Goal: Information Seeking & Learning: Learn about a topic

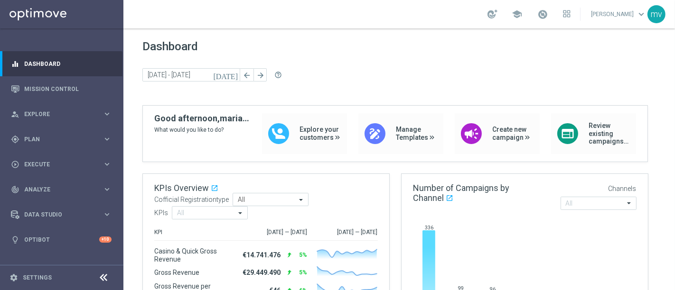
click at [232, 75] on icon "[DATE]" at bounding box center [226, 75] width 26 height 9
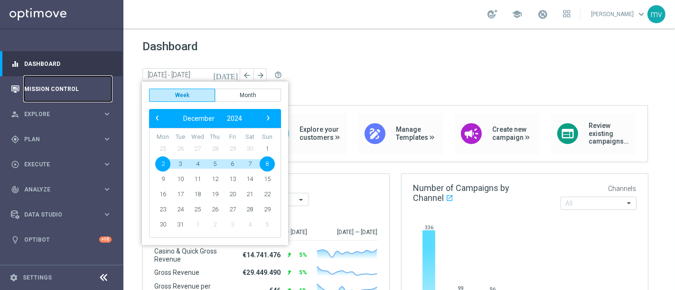
click at [57, 91] on link "Mission Control" at bounding box center [67, 88] width 87 height 25
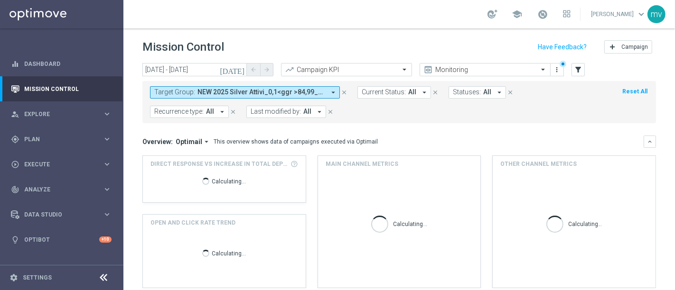
click at [239, 71] on icon "[DATE]" at bounding box center [233, 69] width 26 height 9
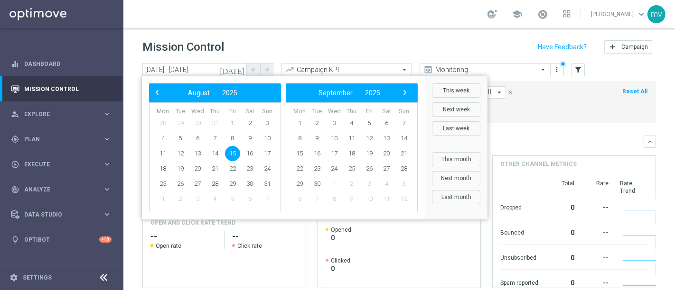
drag, startPoint x: 252, startPoint y: 40, endPoint x: 263, endPoint y: 42, distance: 11.1
click at [253, 40] on div "Mission Control add Campaign" at bounding box center [398, 47] width 513 height 19
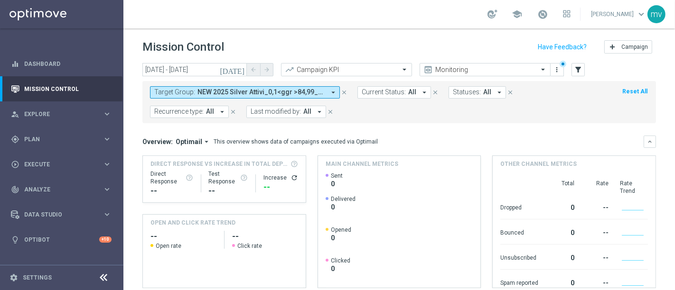
click at [345, 91] on icon "close" at bounding box center [344, 92] width 7 height 7
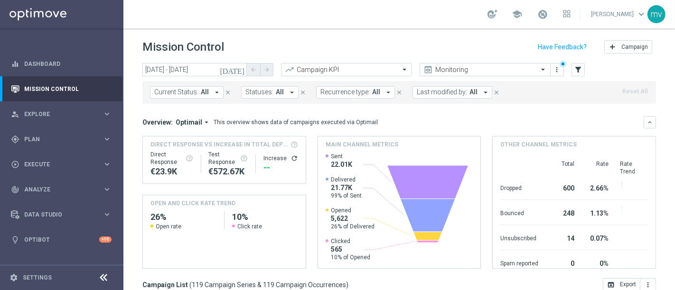
click at [240, 69] on icon "[DATE]" at bounding box center [233, 69] width 26 height 9
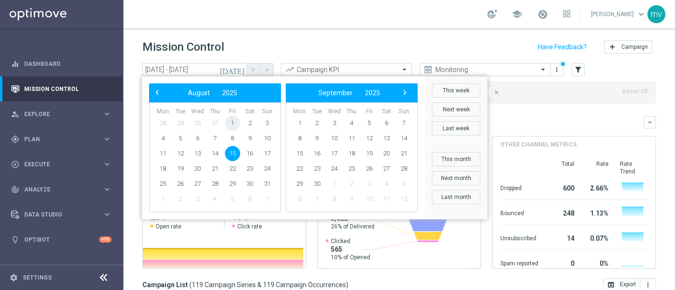
click at [232, 125] on span "1" at bounding box center [232, 123] width 15 height 15
click at [182, 136] on span "5" at bounding box center [180, 138] width 15 height 15
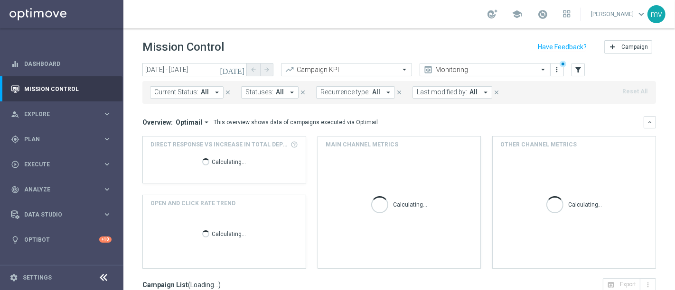
type input "01 Aug 2025 - 05 Aug 2025"
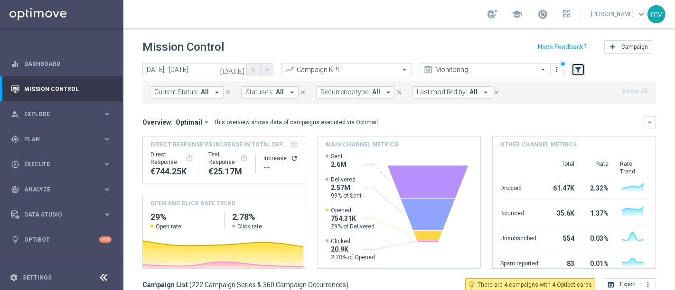
click at [581, 68] on icon "filter_alt" at bounding box center [578, 69] width 9 height 9
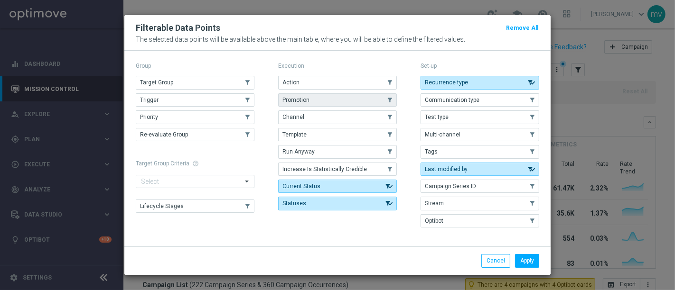
click at [340, 101] on button "Promotion" at bounding box center [337, 99] width 119 height 13
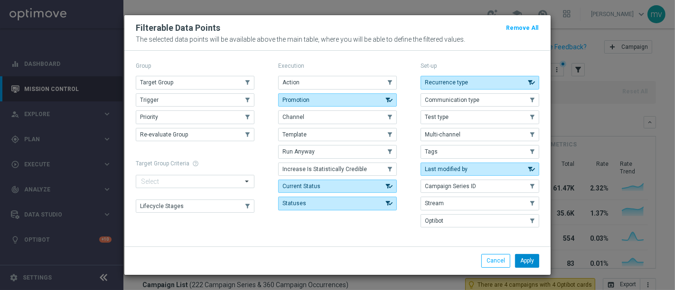
click at [534, 258] on button "Apply" at bounding box center [527, 260] width 24 height 13
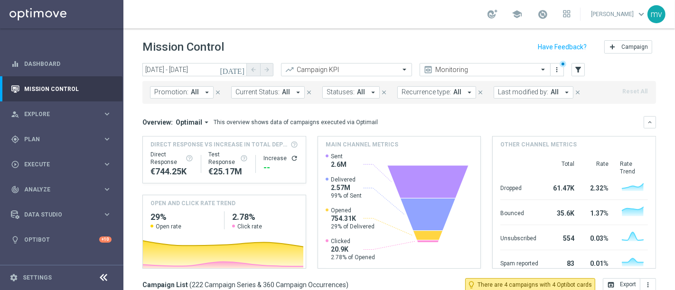
click at [204, 91] on icon "arrow_drop_down" at bounding box center [207, 92] width 9 height 9
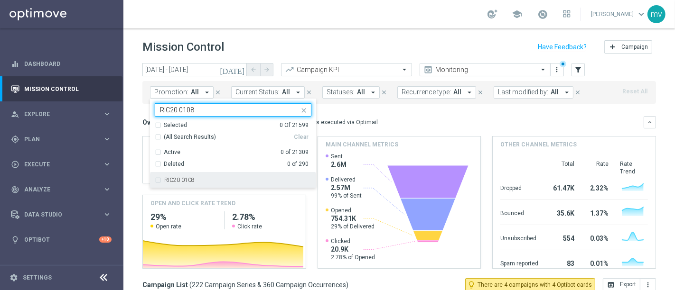
click at [158, 178] on div "RIC20 0108" at bounding box center [233, 180] width 157 height 15
type input "RIC20 0108"
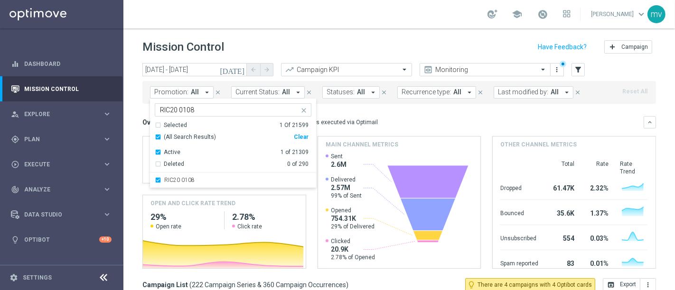
click at [406, 121] on div "Overview: Optimail arrow_drop_down This overview shows data of campaigns execut…" at bounding box center [392, 122] width 501 height 9
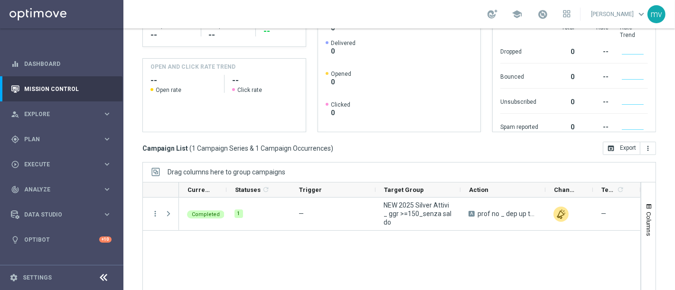
scroll to position [158, 0]
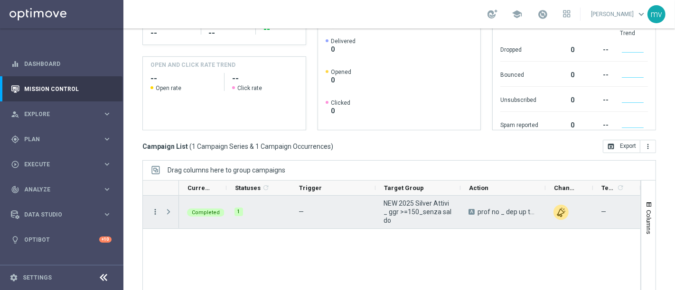
click at [152, 211] on icon "more_vert" at bounding box center [155, 212] width 9 height 9
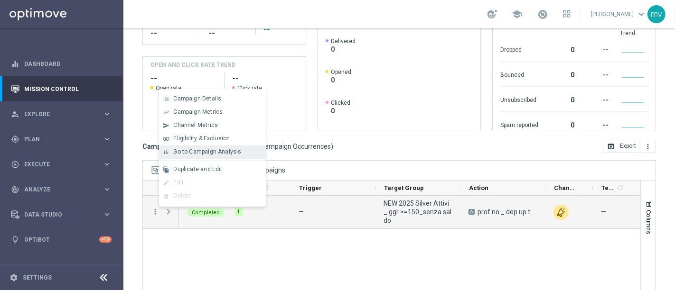
click at [181, 152] on span "Go to Campaign Analysis" at bounding box center [207, 151] width 68 height 7
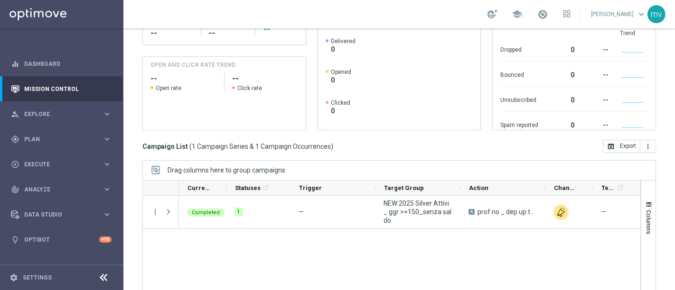
scroll to position [0, 0]
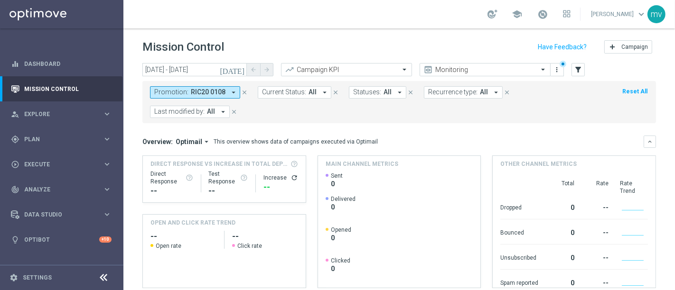
click at [242, 90] on icon "close" at bounding box center [244, 92] width 7 height 7
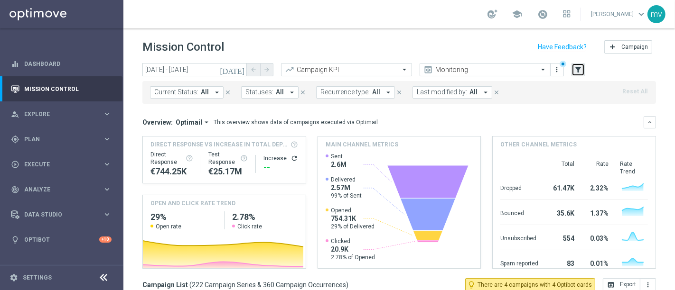
click at [580, 71] on icon "filter_alt" at bounding box center [578, 69] width 9 height 9
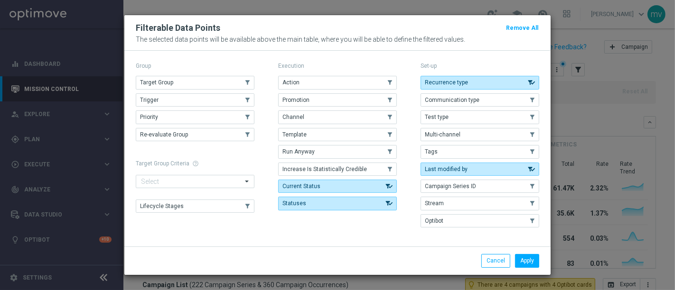
click at [307, 98] on span "Promotion" at bounding box center [295, 100] width 27 height 7
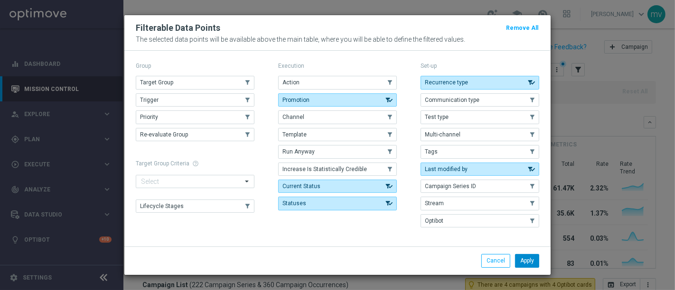
click at [528, 257] on button "Apply" at bounding box center [527, 260] width 24 height 13
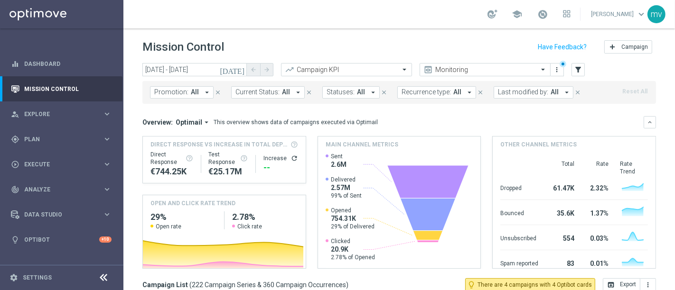
click at [204, 91] on icon "arrow_drop_down" at bounding box center [207, 92] width 9 height 9
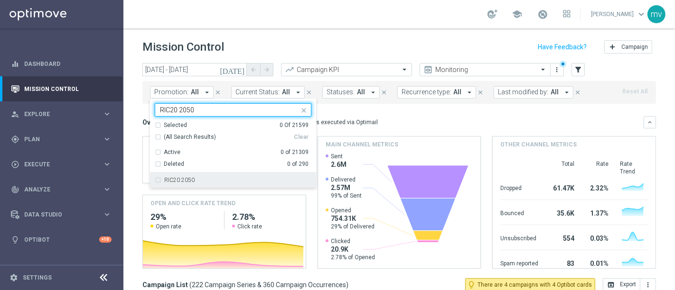
click at [158, 181] on div "RIC20 2050" at bounding box center [233, 180] width 157 height 15
type input "RIC20 2050"
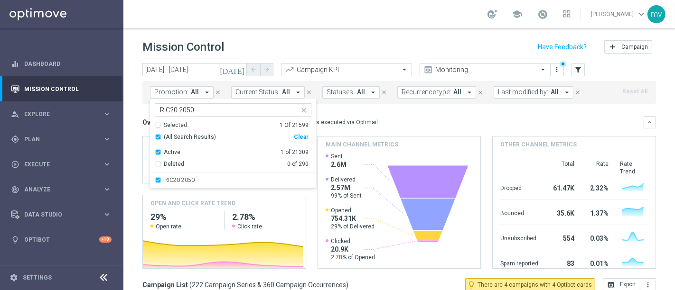
click at [427, 120] on div "Overview: Optimail arrow_drop_down This overview shows data of campaigns execut…" at bounding box center [392, 122] width 501 height 9
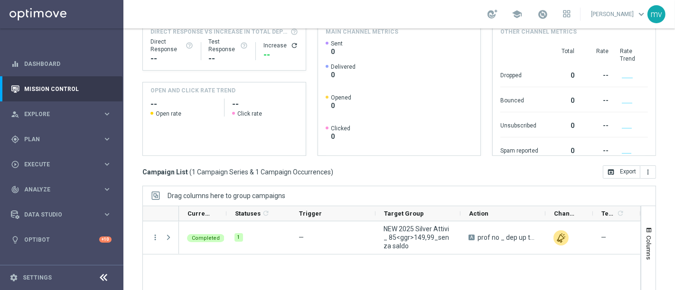
scroll to position [202, 0]
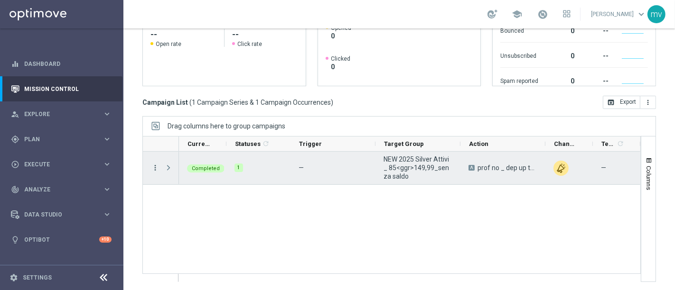
click at [156, 167] on icon "more_vert" at bounding box center [155, 168] width 9 height 9
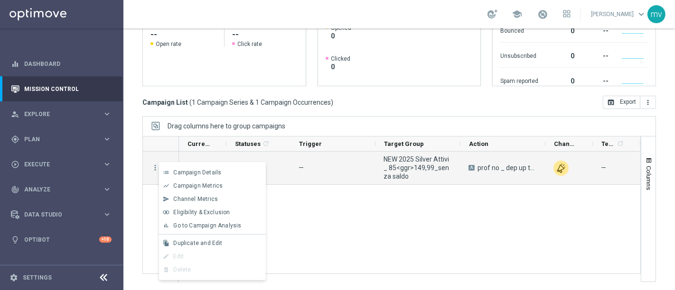
click at [189, 226] on span "Go to Campaign Analysis" at bounding box center [207, 225] width 68 height 7
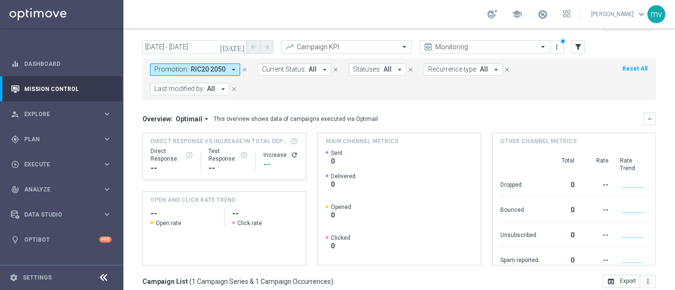
scroll to position [0, 0]
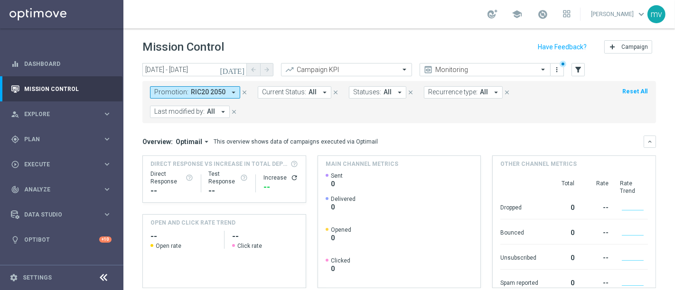
click at [243, 89] on icon "close" at bounding box center [244, 92] width 7 height 7
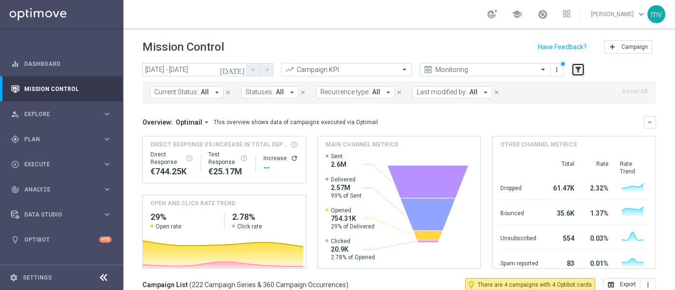
click at [582, 68] on icon "filter_alt" at bounding box center [578, 69] width 9 height 9
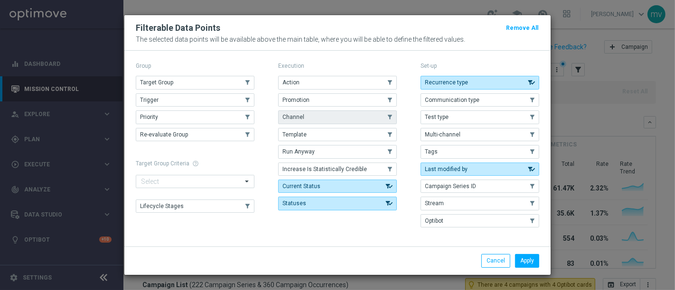
click at [325, 102] on button "Promotion" at bounding box center [337, 99] width 119 height 13
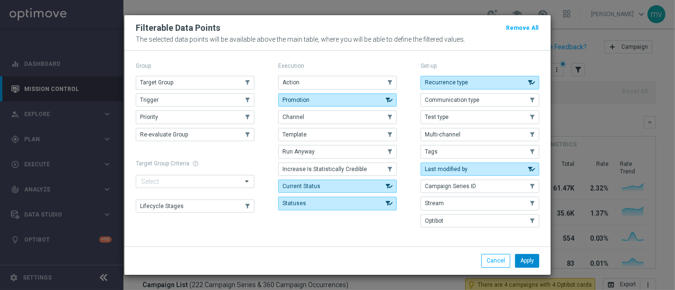
click at [527, 261] on button "Apply" at bounding box center [527, 260] width 24 height 13
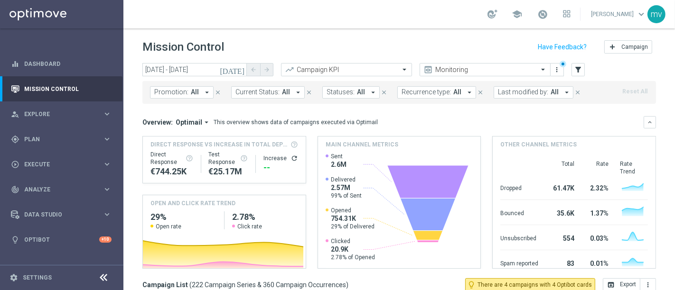
click at [203, 90] on icon "arrow_drop_down" at bounding box center [207, 92] width 9 height 9
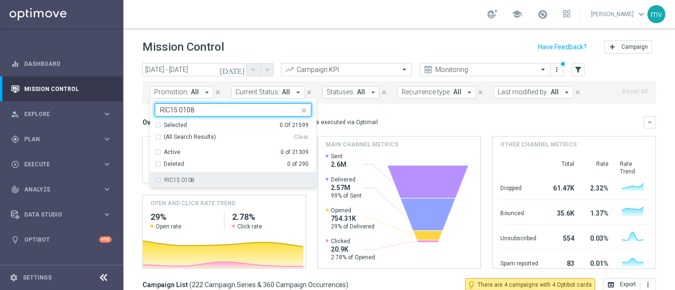
click at [156, 180] on div "RIC15 0108" at bounding box center [233, 180] width 157 height 15
type input "RIC15 0108"
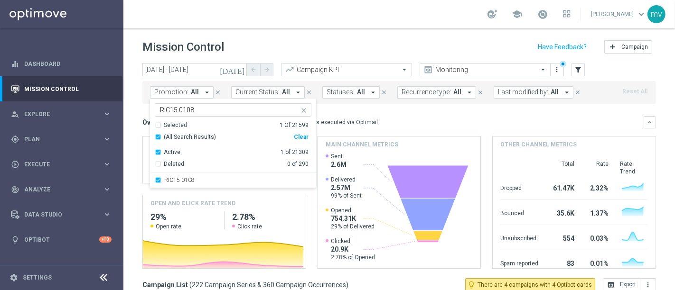
click at [419, 119] on div "Overview: Optimail arrow_drop_down This overview shows data of campaigns execut…" at bounding box center [392, 122] width 501 height 9
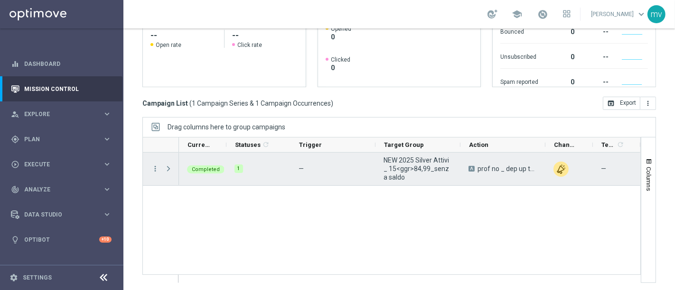
scroll to position [202, 0]
click at [166, 165] on span at bounding box center [168, 168] width 9 height 8
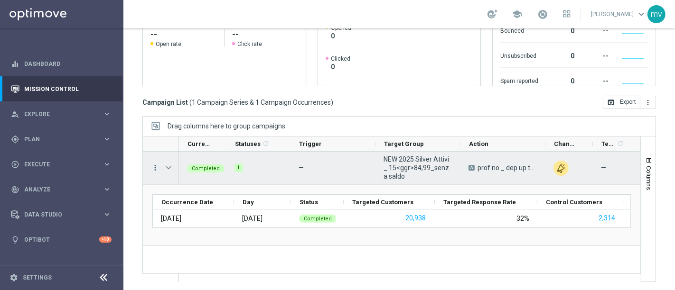
click at [152, 166] on icon "more_vert" at bounding box center [155, 168] width 9 height 9
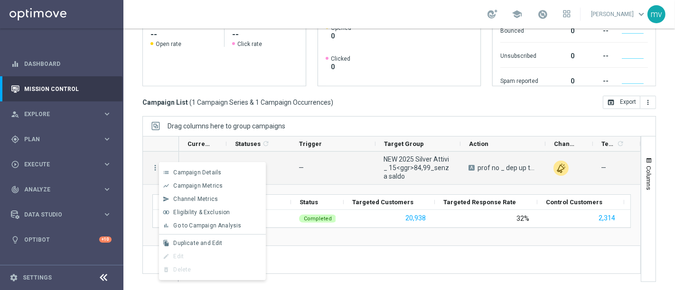
click at [189, 228] on span "Go to Campaign Analysis" at bounding box center [207, 225] width 68 height 7
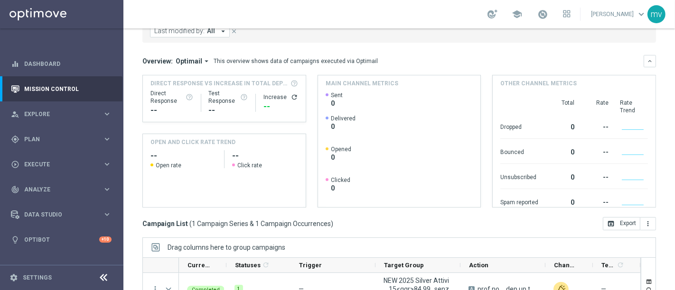
scroll to position [0, 0]
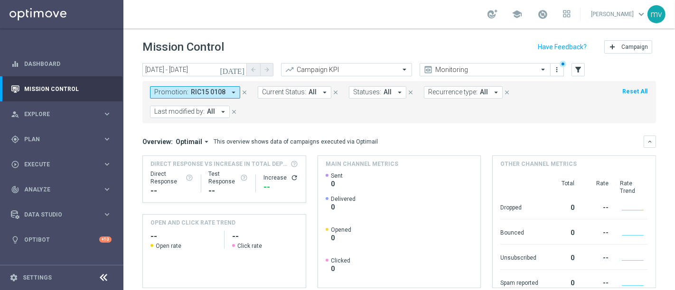
click at [241, 90] on icon "close" at bounding box center [244, 92] width 7 height 7
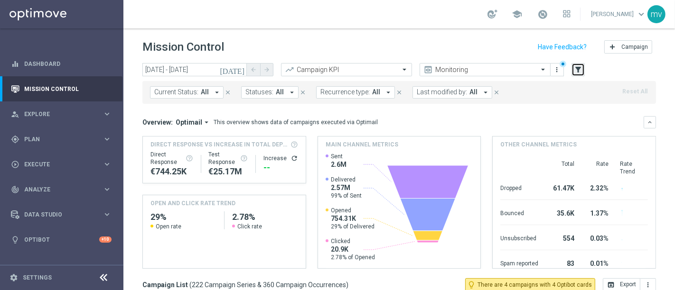
click at [576, 68] on icon "filter_alt" at bounding box center [578, 69] width 9 height 9
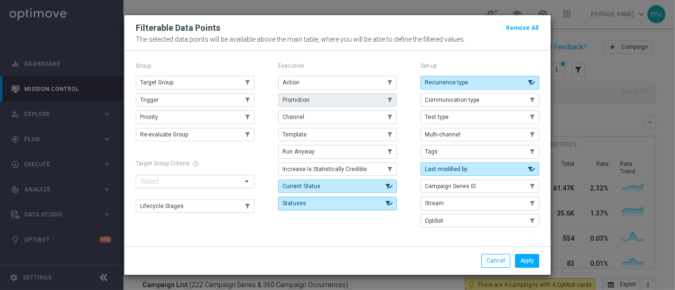
drag, startPoint x: 287, startPoint y: 101, endPoint x: 311, endPoint y: 107, distance: 24.2
click at [288, 101] on span "Promotion" at bounding box center [295, 100] width 27 height 7
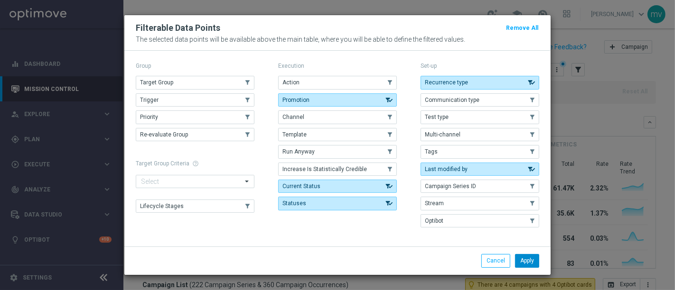
click at [534, 260] on button "Apply" at bounding box center [527, 260] width 24 height 13
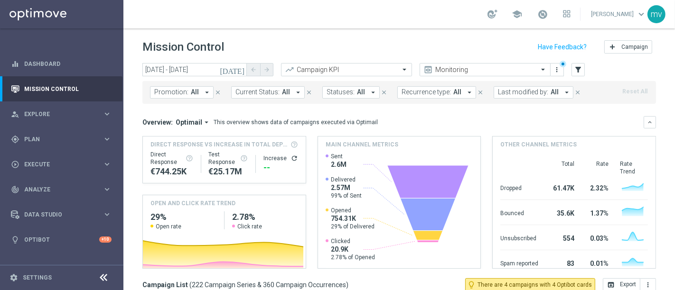
click at [205, 90] on icon "arrow_drop_down" at bounding box center [207, 92] width 9 height 9
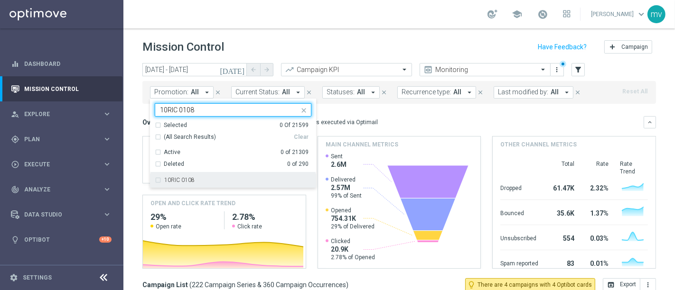
click at [156, 179] on div "10RIC 0108" at bounding box center [233, 180] width 157 height 15
type input "10RIC 0108"
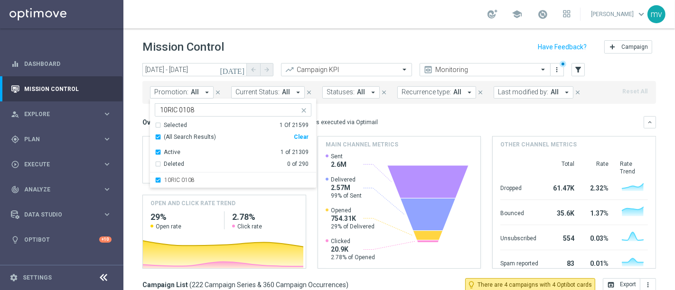
click at [441, 114] on mini-dashboard "Overview: Optimail arrow_drop_down This overview shows data of campaigns execut…" at bounding box center [398, 191] width 513 height 175
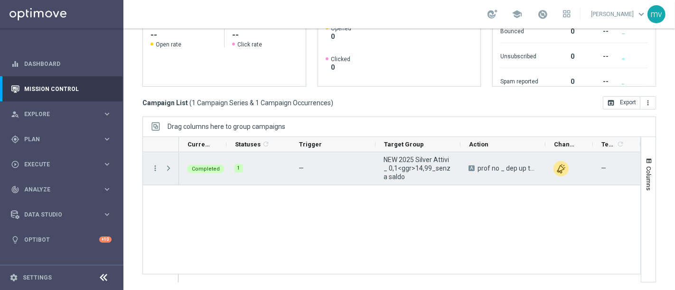
scroll to position [202, 0]
click at [157, 167] on icon "more_vert" at bounding box center [155, 168] width 9 height 9
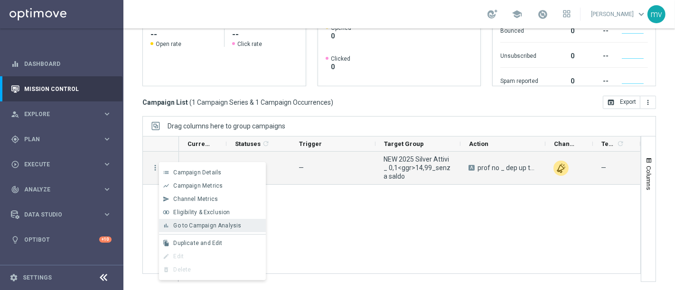
click at [182, 229] on span "Go to Campaign Analysis" at bounding box center [207, 225] width 68 height 7
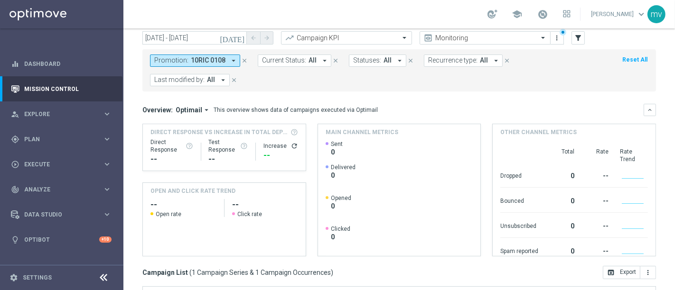
scroll to position [0, 0]
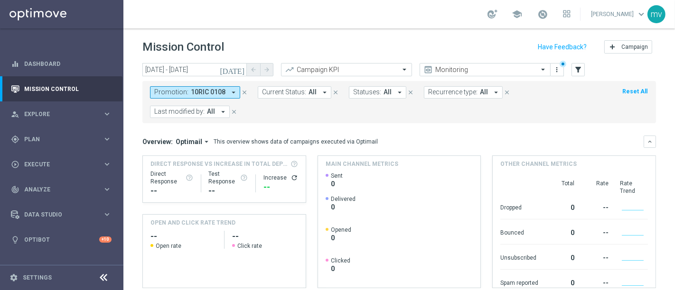
click at [241, 89] on icon "close" at bounding box center [244, 92] width 7 height 7
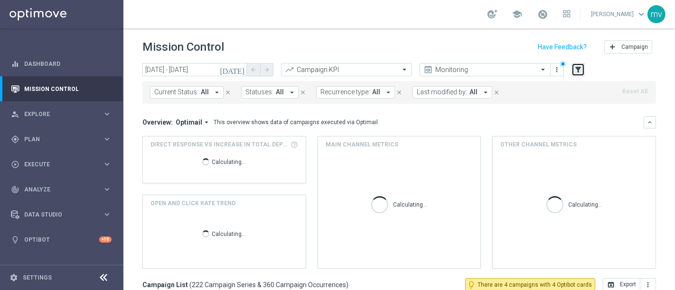
click at [575, 73] on icon "filter_alt" at bounding box center [578, 69] width 9 height 9
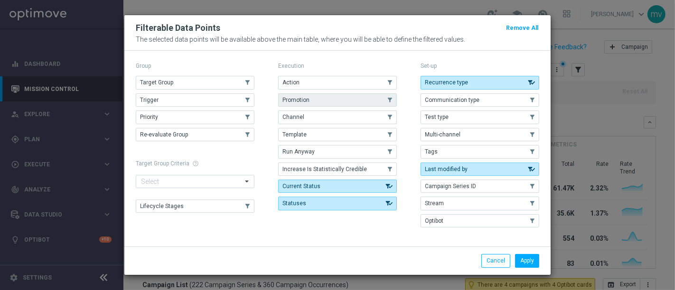
click at [306, 101] on span "Promotion" at bounding box center [295, 100] width 27 height 7
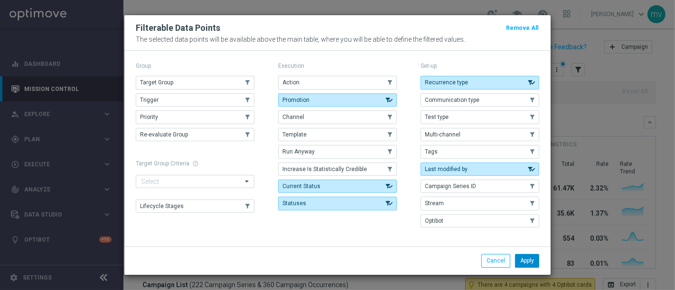
click at [528, 255] on button "Apply" at bounding box center [527, 260] width 24 height 13
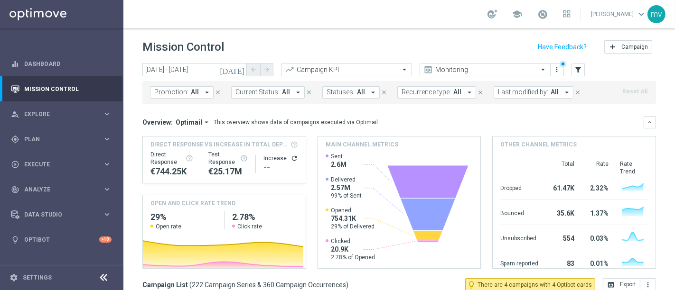
click at [203, 91] on icon "arrow_drop_down" at bounding box center [207, 92] width 9 height 9
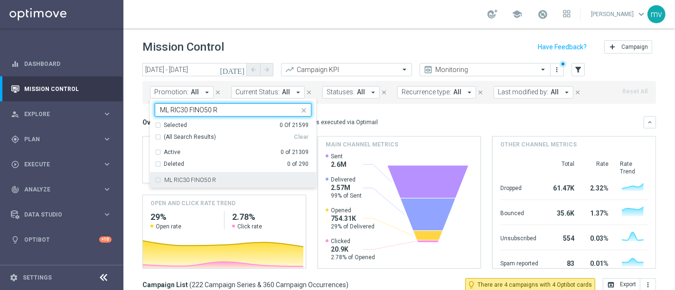
click at [159, 179] on div "ML RIC30 FINO50 R" at bounding box center [233, 180] width 157 height 15
type input "ML RIC30 FINO50 R"
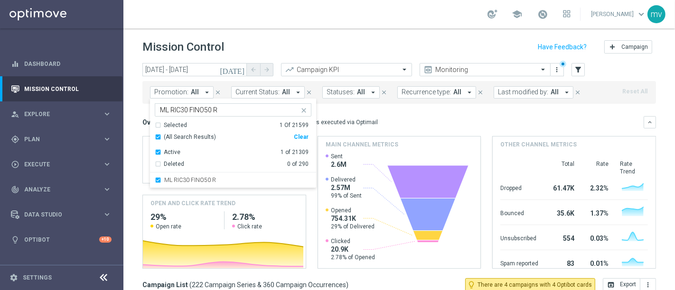
click at [386, 122] on div "Overview: Optimail arrow_drop_down This overview shows data of campaigns execut…" at bounding box center [392, 122] width 501 height 9
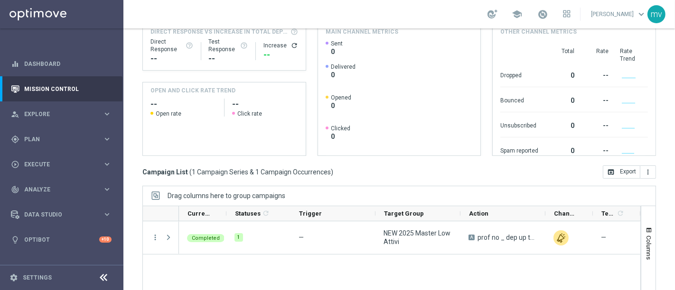
scroll to position [202, 0]
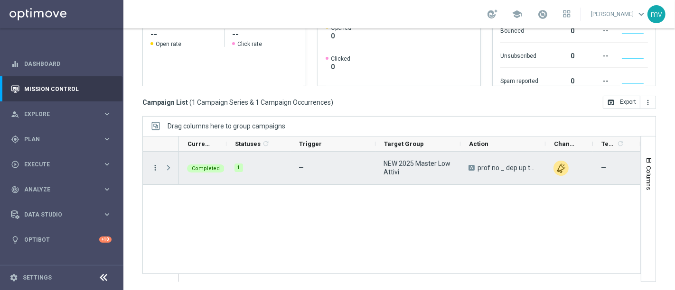
click at [151, 166] on icon "more_vert" at bounding box center [155, 168] width 9 height 9
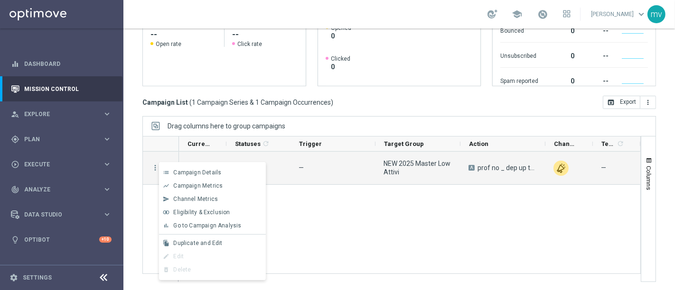
click at [180, 222] on div "bar_chart Go to Campaign Analysis" at bounding box center [212, 225] width 107 height 13
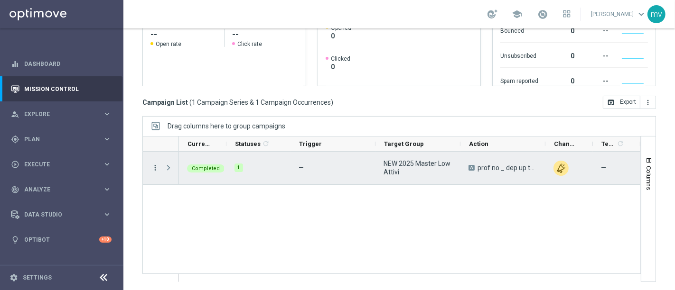
click at [154, 164] on icon "more_vert" at bounding box center [155, 168] width 9 height 9
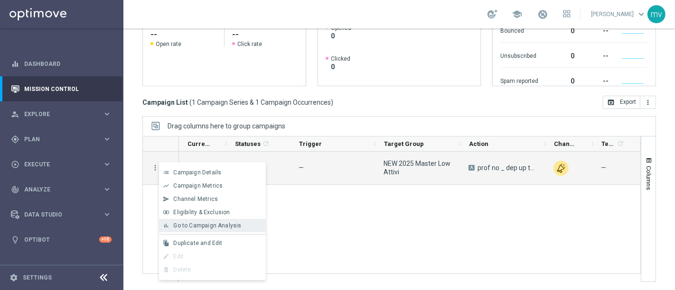
click at [198, 222] on div "bar_chart Go to Campaign Analysis" at bounding box center [212, 225] width 107 height 13
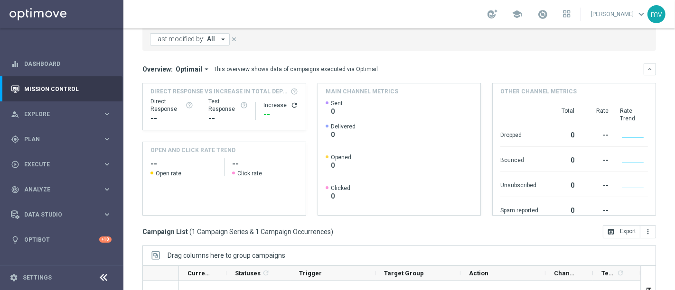
scroll to position [0, 0]
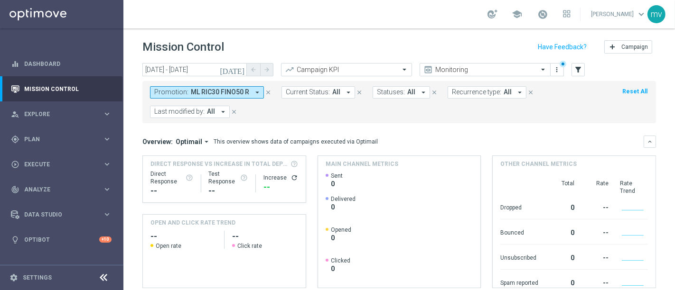
click at [265, 90] on icon "close" at bounding box center [268, 92] width 7 height 7
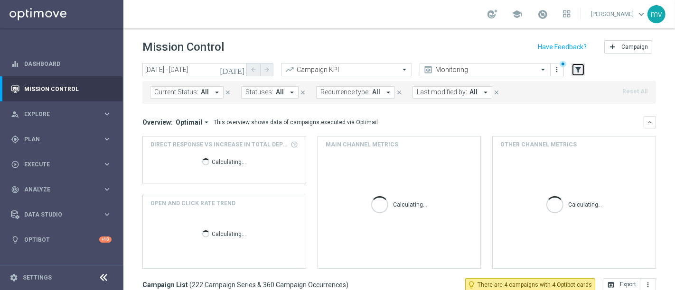
click at [580, 70] on icon "filter_alt" at bounding box center [578, 69] width 9 height 9
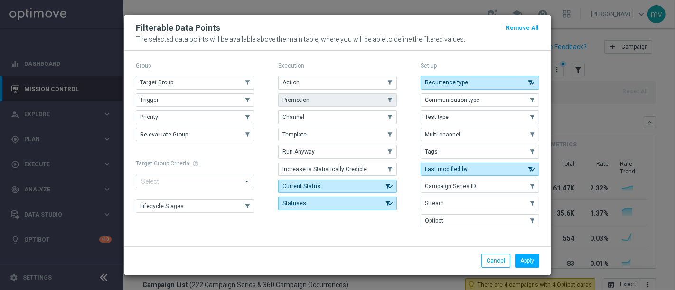
click at [296, 99] on span "Promotion" at bounding box center [295, 100] width 27 height 7
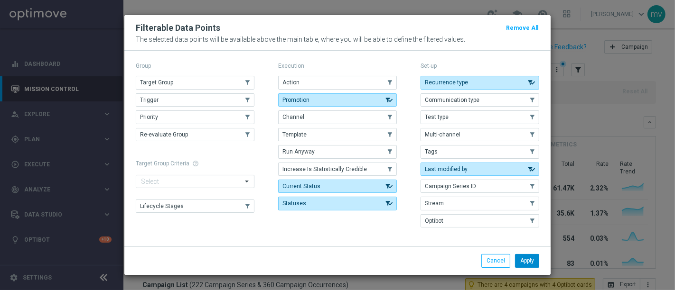
click at [532, 259] on button "Apply" at bounding box center [527, 260] width 24 height 13
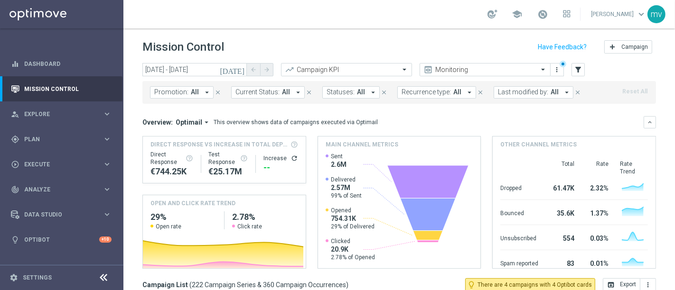
click at [204, 92] on icon "arrow_drop_down" at bounding box center [207, 92] width 9 height 9
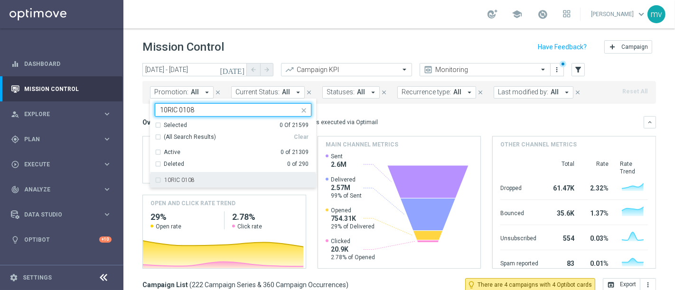
click at [157, 181] on div "10RIC 0108" at bounding box center [233, 180] width 157 height 15
type input "10RIC 0108"
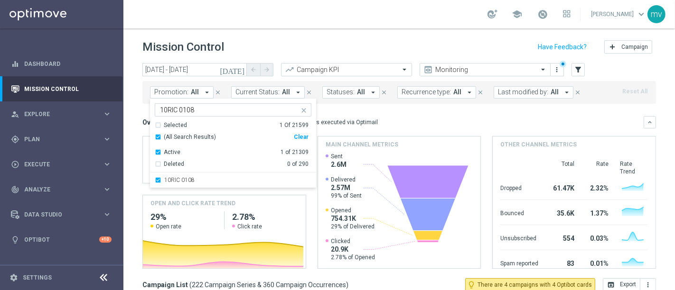
click at [411, 121] on div "Overview: Optimail arrow_drop_down This overview shows data of campaigns execut…" at bounding box center [392, 122] width 501 height 9
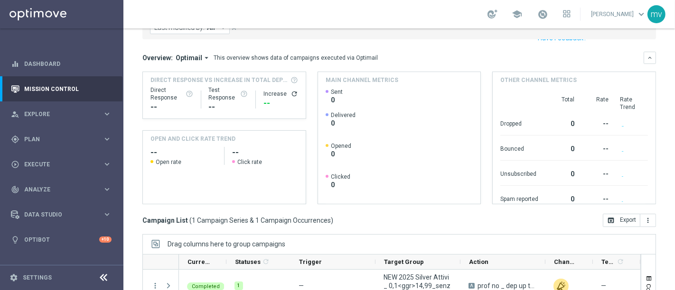
scroll to position [202, 0]
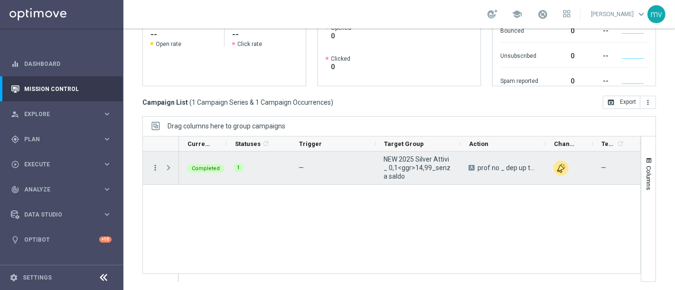
drag, startPoint x: 151, startPoint y: 167, endPoint x: 156, endPoint y: 167, distance: 4.8
click at [151, 167] on icon "more_vert" at bounding box center [155, 168] width 9 height 9
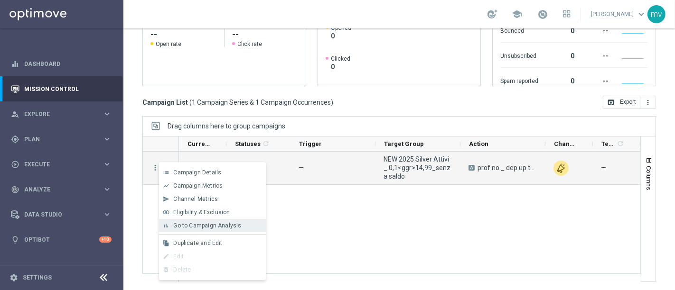
click at [175, 223] on span "Go to Campaign Analysis" at bounding box center [207, 225] width 68 height 7
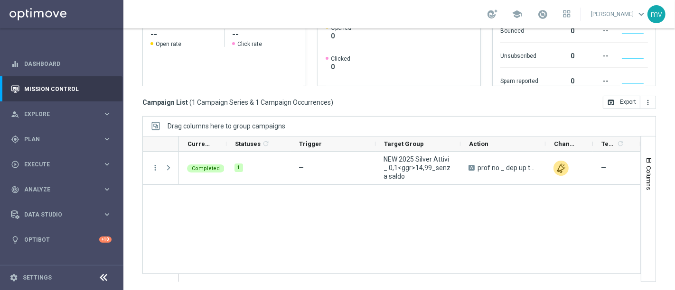
scroll to position [0, 0]
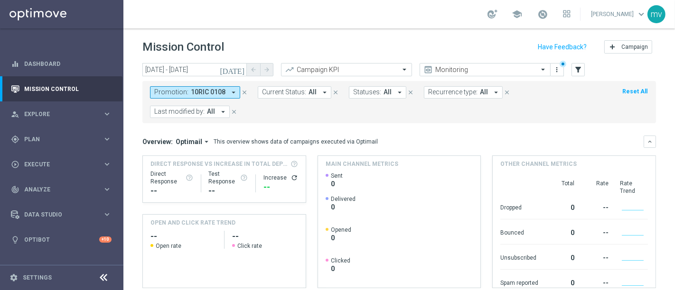
click at [241, 92] on icon "close" at bounding box center [244, 92] width 7 height 7
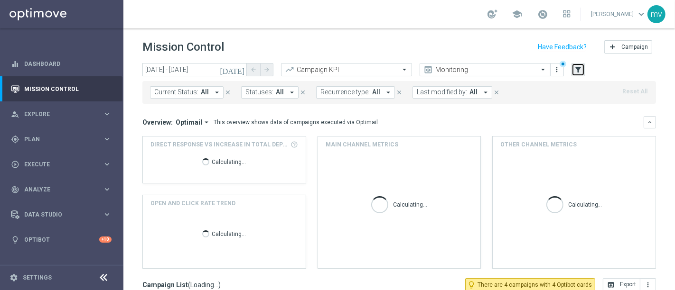
click at [576, 72] on icon "filter_alt" at bounding box center [578, 69] width 9 height 9
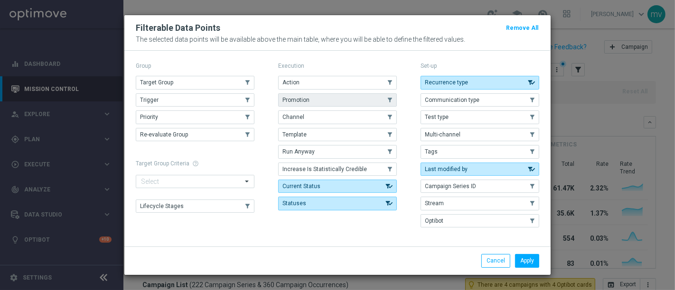
click at [340, 97] on button "Promotion" at bounding box center [337, 99] width 119 height 13
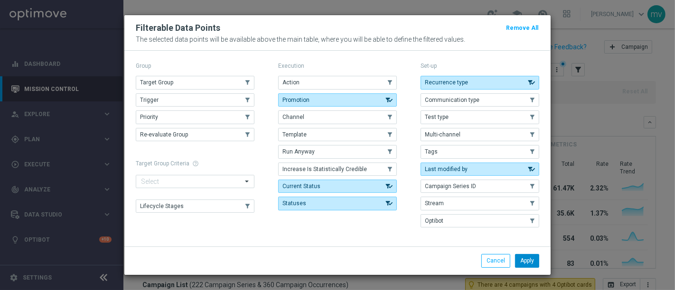
click at [536, 260] on button "Apply" at bounding box center [527, 260] width 24 height 13
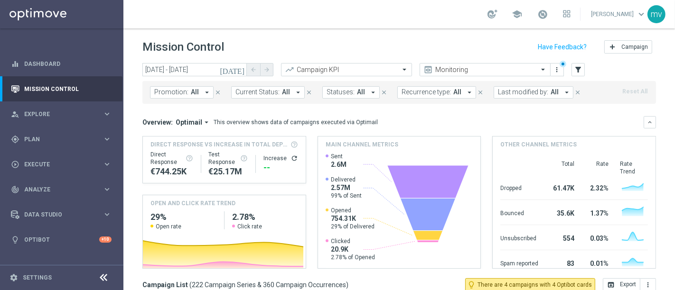
click at [203, 91] on icon "arrow_drop_down" at bounding box center [207, 92] width 9 height 9
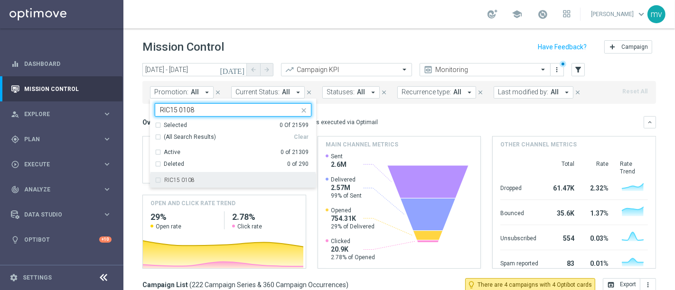
click at [157, 178] on div "RIC15 0108" at bounding box center [233, 180] width 157 height 15
type input "RIC15 0108"
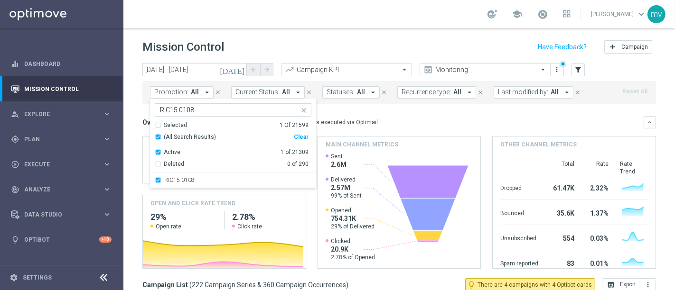
click at [411, 127] on div "Overview: Optimail arrow_drop_down This overview shows data of campaigns execut…" at bounding box center [398, 122] width 513 height 12
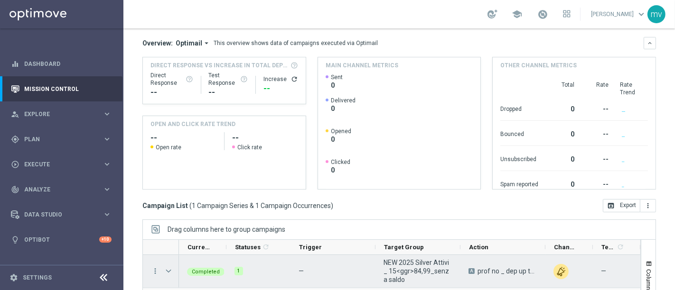
scroll to position [202, 0]
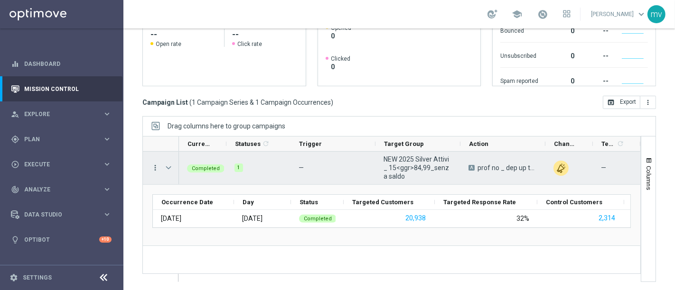
click at [153, 169] on icon "more_vert" at bounding box center [155, 168] width 9 height 9
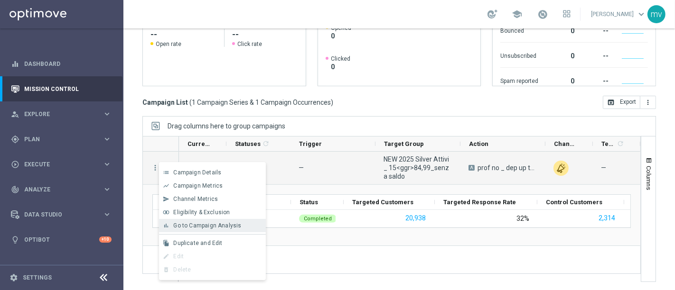
click at [175, 224] on span "Go to Campaign Analysis" at bounding box center [207, 225] width 68 height 7
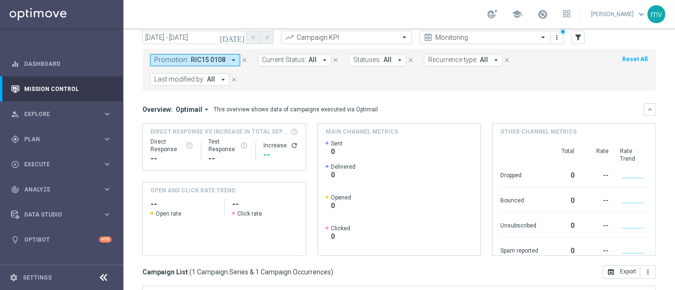
scroll to position [0, 0]
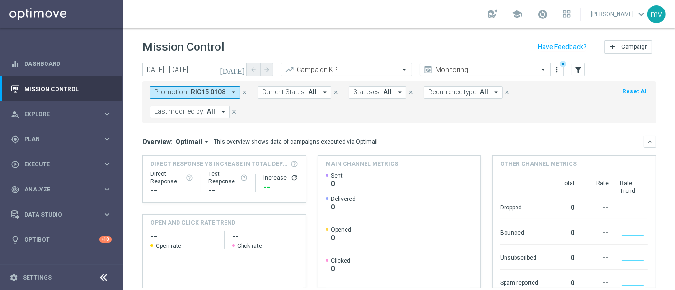
click at [239, 71] on icon "[DATE]" at bounding box center [233, 69] width 26 height 9
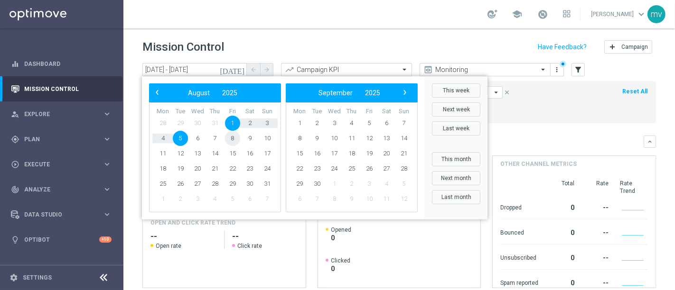
click at [233, 137] on span "8" at bounding box center [232, 138] width 15 height 15
click at [165, 151] on span "11" at bounding box center [162, 153] width 15 height 15
type input "08 Aug 2025 - 11 Aug 2025"
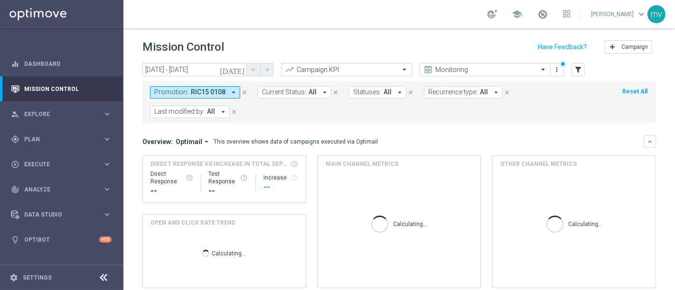
click at [242, 93] on icon "close" at bounding box center [244, 92] width 7 height 7
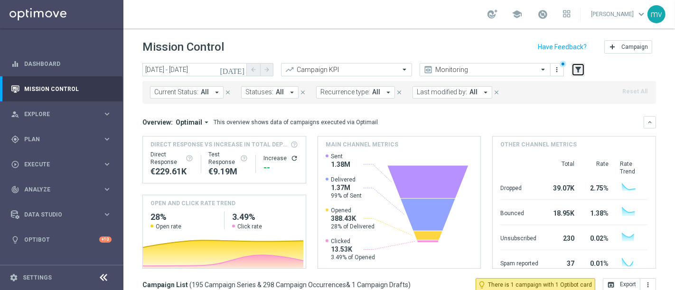
click at [577, 73] on icon "filter_alt" at bounding box center [578, 69] width 9 height 9
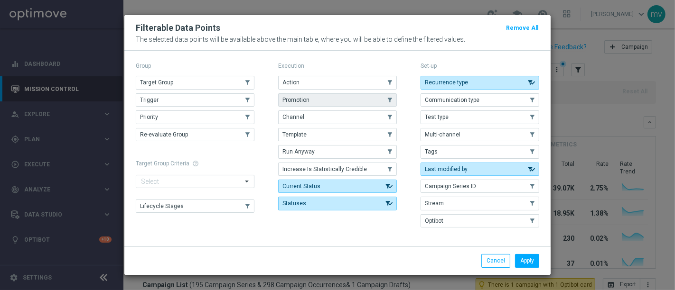
click at [305, 102] on span "Promotion" at bounding box center [295, 100] width 27 height 7
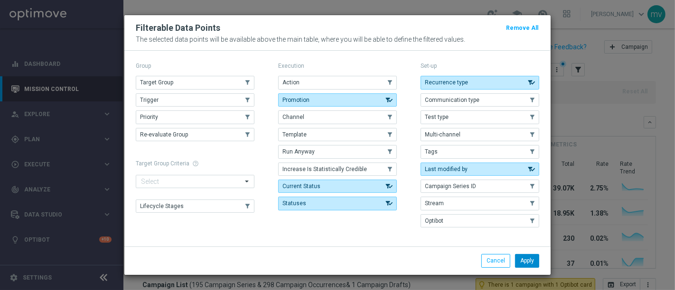
click at [519, 256] on button "Apply" at bounding box center [527, 260] width 24 height 13
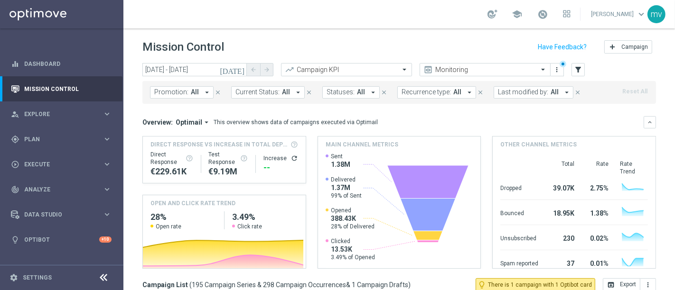
click at [206, 90] on icon "arrow_drop_down" at bounding box center [207, 92] width 9 height 9
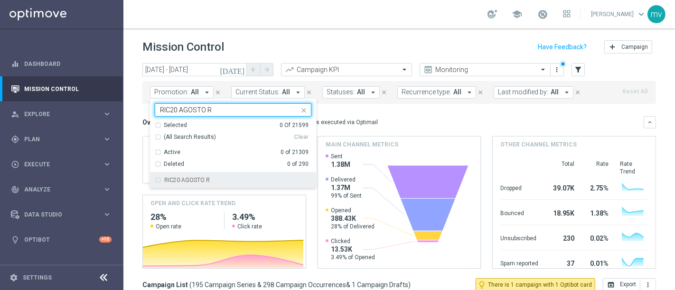
click at [158, 179] on div "RIC20 AGOSTO R" at bounding box center [233, 180] width 157 height 15
type input "RIC20 AGOSTO R"
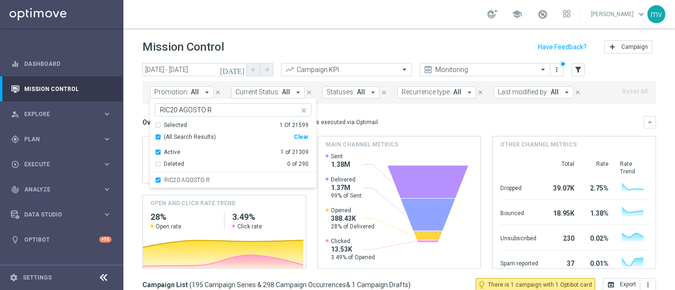
click at [392, 115] on mini-dashboard "Overview: Optimail arrow_drop_down This overview shows data of campaigns execut…" at bounding box center [398, 191] width 513 height 175
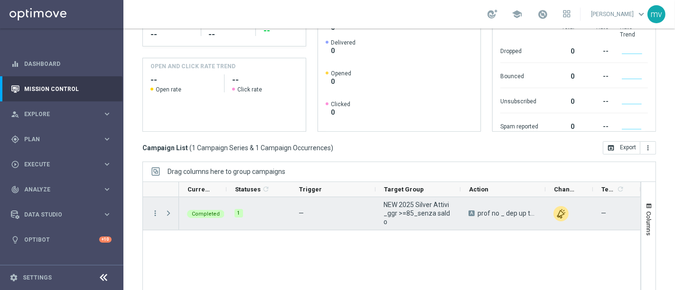
scroll to position [202, 0]
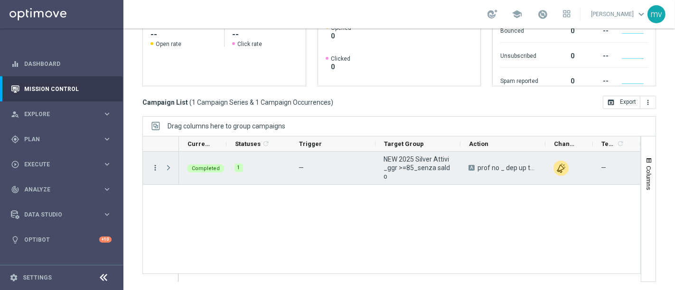
click at [154, 164] on icon "more_vert" at bounding box center [155, 168] width 9 height 9
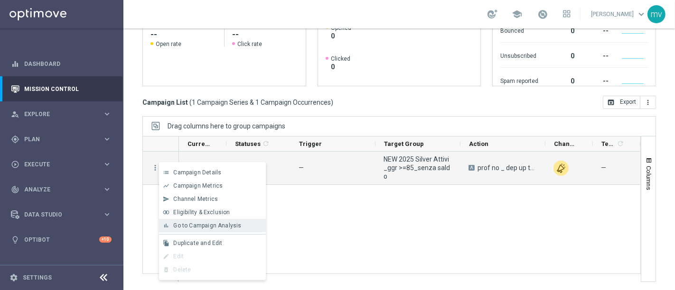
click at [191, 224] on span "Go to Campaign Analysis" at bounding box center [207, 225] width 68 height 7
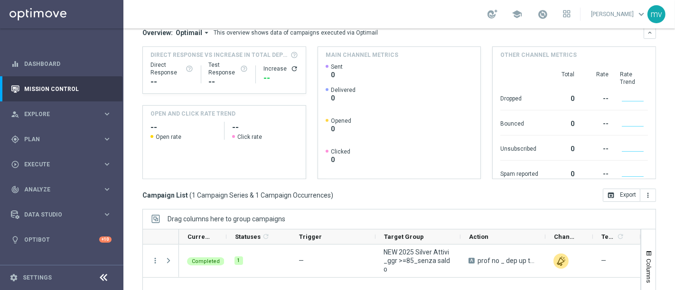
scroll to position [0, 0]
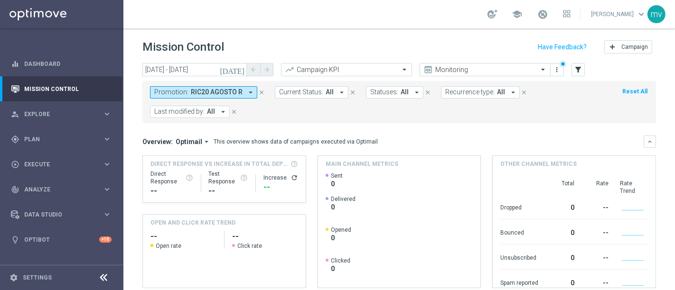
click at [260, 91] on icon "close" at bounding box center [261, 92] width 7 height 7
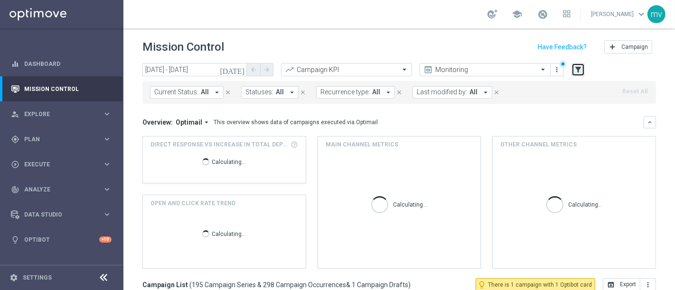
click at [576, 70] on icon "filter_alt" at bounding box center [578, 69] width 9 height 9
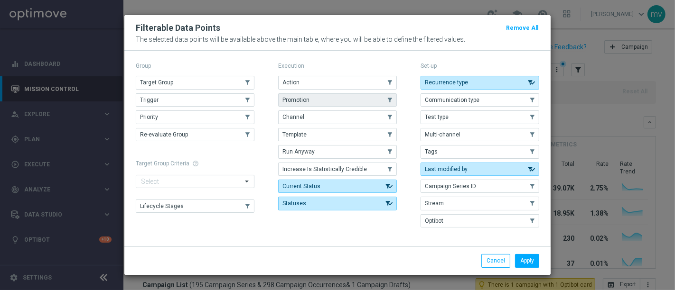
click at [313, 102] on button "Promotion" at bounding box center [337, 99] width 119 height 13
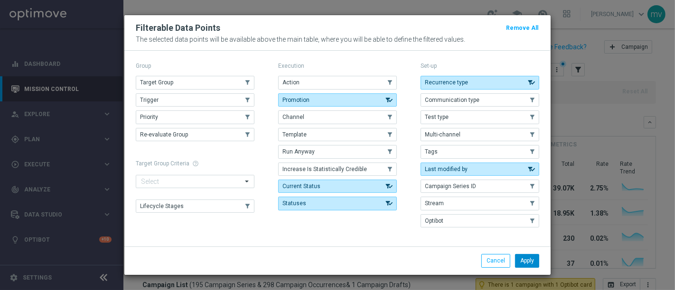
drag, startPoint x: 533, startPoint y: 258, endPoint x: 447, endPoint y: 233, distance: 89.9
click at [533, 258] on button "Apply" at bounding box center [527, 260] width 24 height 13
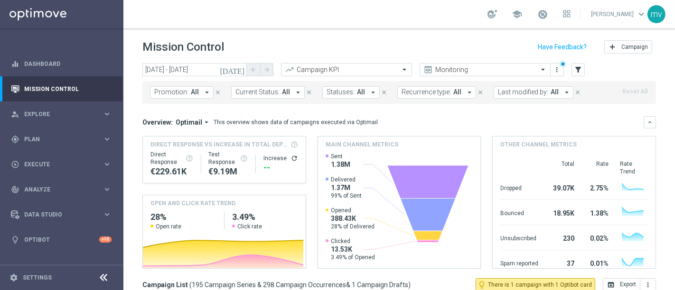
click at [204, 89] on icon "arrow_drop_down" at bounding box center [207, 92] width 9 height 9
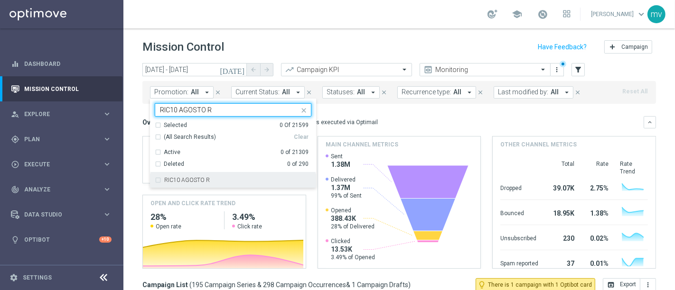
click at [158, 180] on div "RIC10 AGOSTO R" at bounding box center [233, 180] width 157 height 15
type input "RIC10 AGOSTO R"
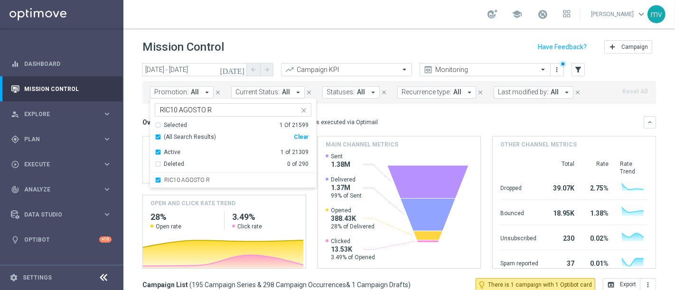
click at [422, 116] on div "Overview: Optimail arrow_drop_down This overview shows data of campaigns execut…" at bounding box center [398, 122] width 513 height 12
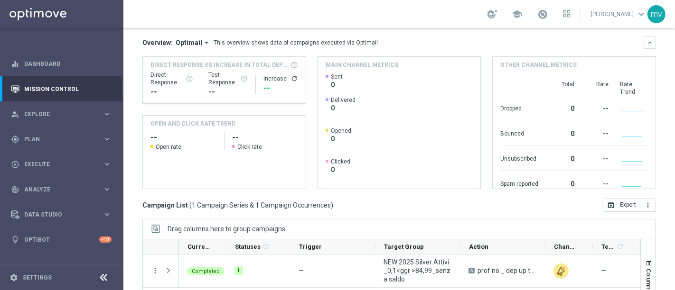
scroll to position [202, 0]
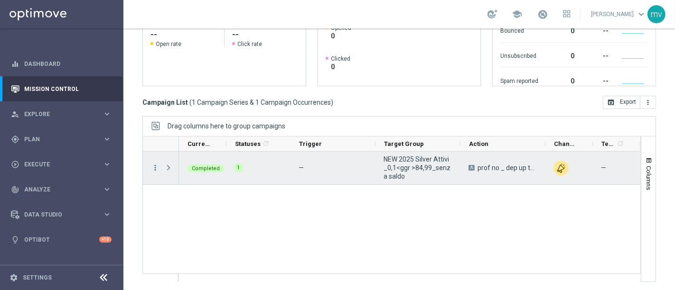
click at [154, 169] on icon "more_vert" at bounding box center [155, 168] width 9 height 9
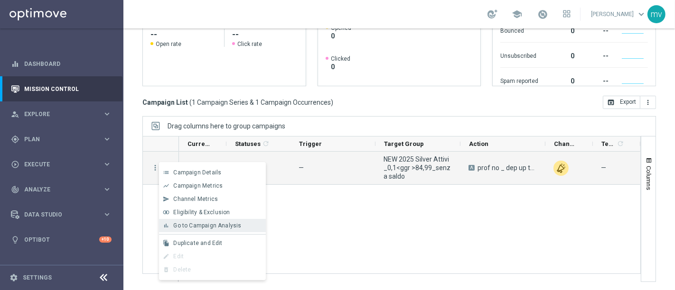
click at [184, 223] on span "Go to Campaign Analysis" at bounding box center [207, 225] width 68 height 7
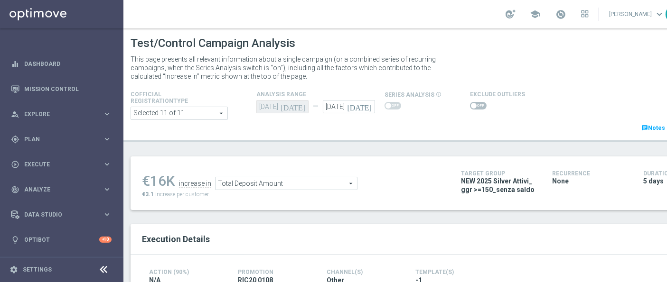
click at [475, 106] on span at bounding box center [478, 106] width 17 height 8
click at [475, 106] on input "checkbox" at bounding box center [478, 106] width 17 height 8
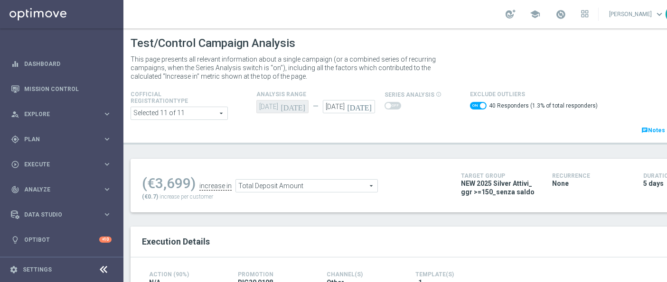
click at [305, 185] on span "Total Deposit Amount" at bounding box center [306, 186] width 141 height 12
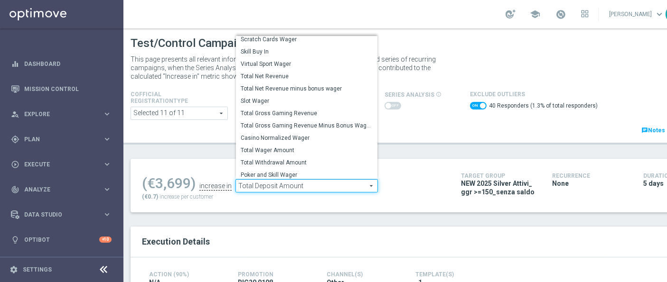
scroll to position [136, 0]
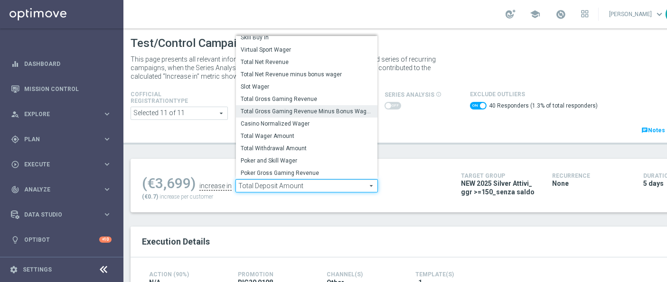
click at [334, 110] on span "Total Gross Gaming Revenue Minus Bonus Wagared" at bounding box center [307, 112] width 132 height 8
checkbox input "false"
type input "Total Gross Gaming Revenue Minus Bonus Wagared"
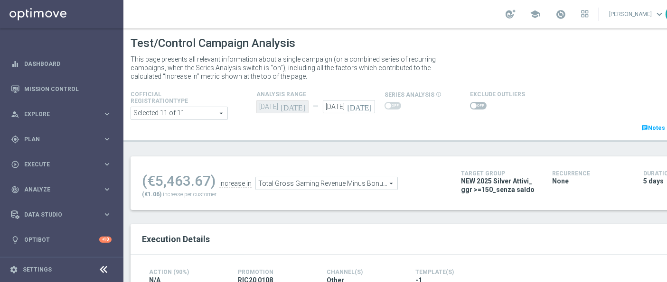
click at [481, 106] on span at bounding box center [478, 106] width 17 height 8
click at [481, 106] on input "checkbox" at bounding box center [478, 106] width 17 height 8
checkbox input "true"
click at [475, 106] on span at bounding box center [478, 106] width 17 height 8
click at [475, 106] on input "checkbox" at bounding box center [478, 106] width 17 height 8
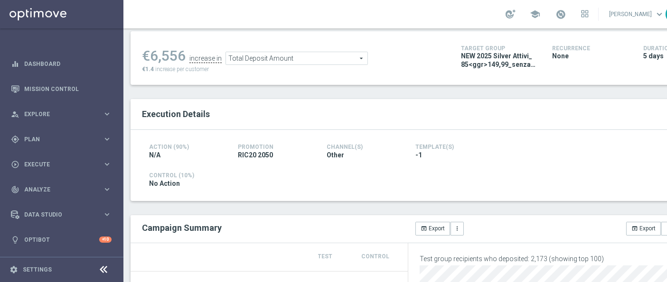
scroll to position [53, 0]
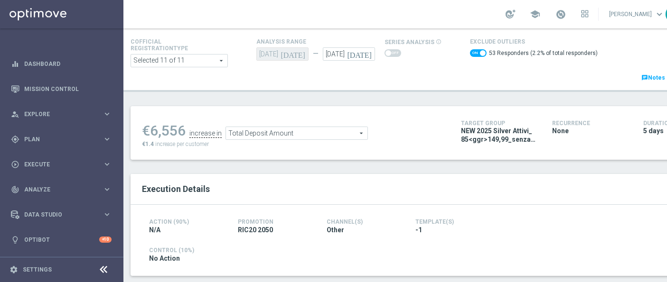
click at [254, 132] on span "Total Deposit Amount" at bounding box center [296, 133] width 141 height 12
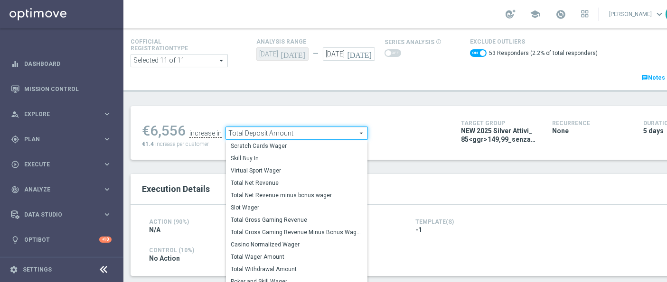
scroll to position [131, 0]
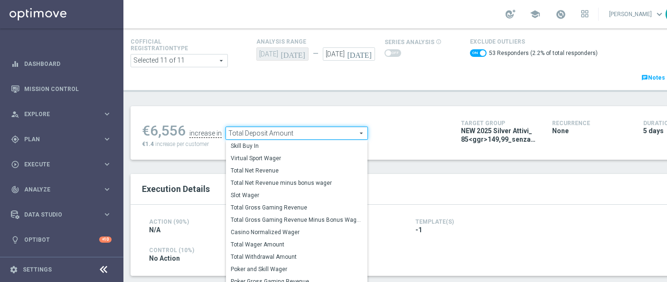
drag, startPoint x: 288, startPoint y: 217, endPoint x: 315, endPoint y: 226, distance: 27.9
click at [288, 217] on span "Total Gross Gaming Revenue Minus Bonus Wagared" at bounding box center [297, 220] width 132 height 8
checkbox input "false"
type input "Total Gross Gaming Revenue Minus Bonus Wagared"
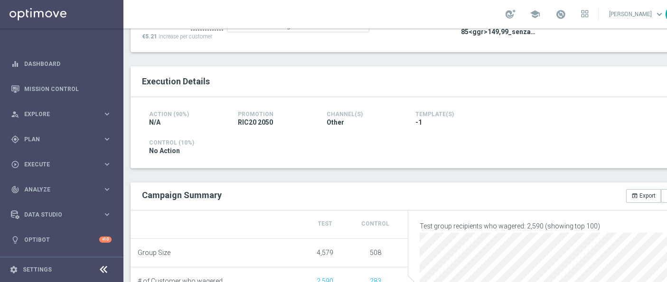
scroll to position [53, 0]
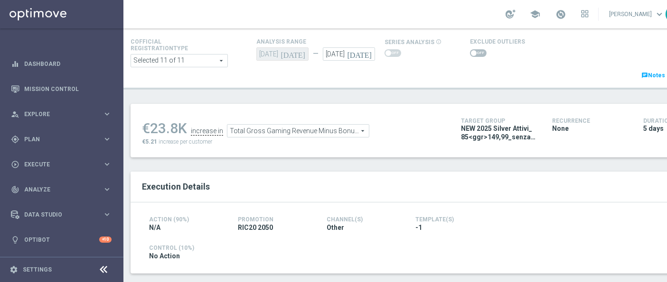
click at [475, 52] on span at bounding box center [478, 53] width 17 height 8
click at [475, 52] on input "checkbox" at bounding box center [478, 53] width 17 height 8
checkbox input "true"
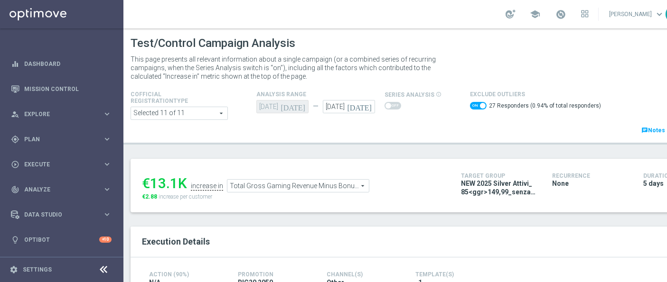
scroll to position [0, 0]
drag, startPoint x: 144, startPoint y: 195, endPoint x: 155, endPoint y: 195, distance: 10.4
click at [155, 195] on span "€2.88" at bounding box center [149, 197] width 15 height 7
copy span "2.88"
drag, startPoint x: 152, startPoint y: 182, endPoint x: 185, endPoint y: 181, distance: 33.2
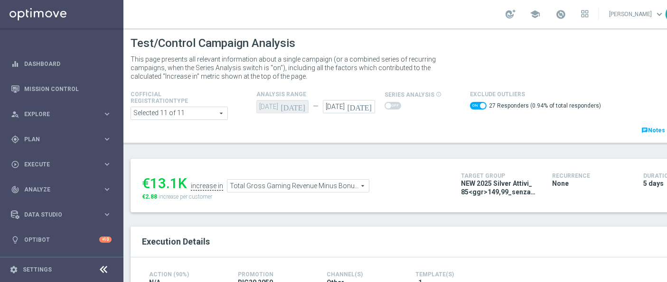
click at [185, 181] on div "€13.1K" at bounding box center [164, 183] width 45 height 17
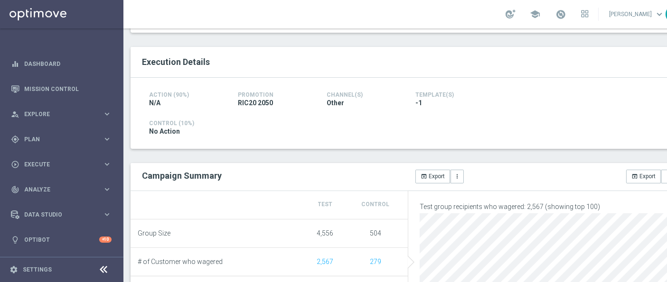
scroll to position [74, 0]
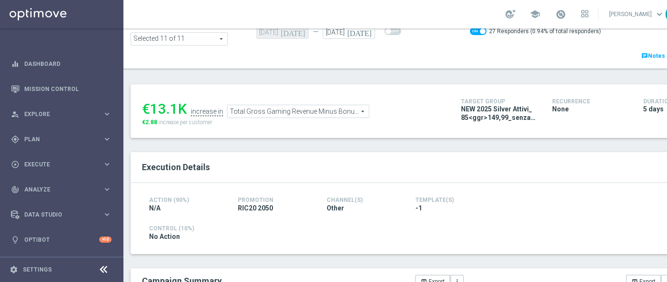
copy div "13.1K"
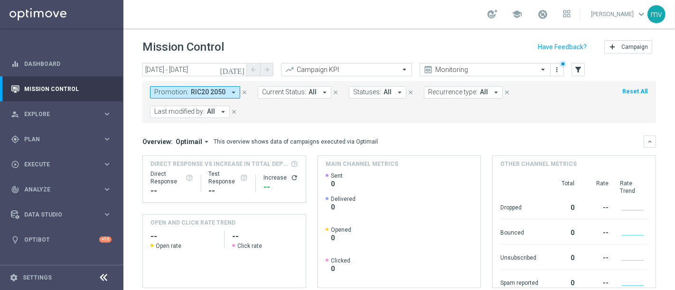
click at [241, 90] on icon "close" at bounding box center [244, 92] width 7 height 7
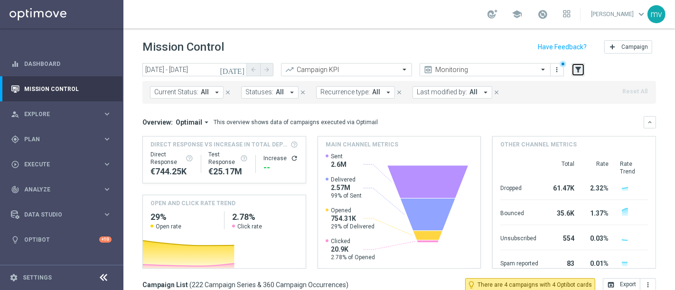
click at [580, 70] on icon "filter_alt" at bounding box center [578, 69] width 9 height 9
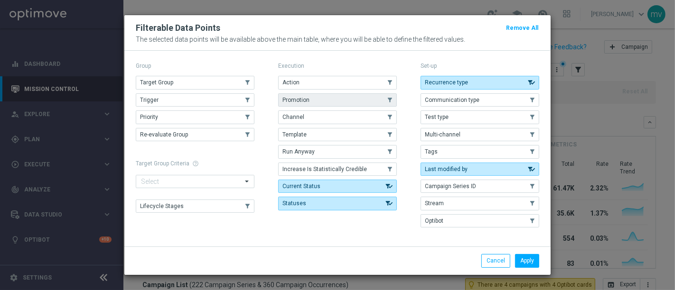
click at [307, 103] on span "Promotion" at bounding box center [295, 100] width 27 height 7
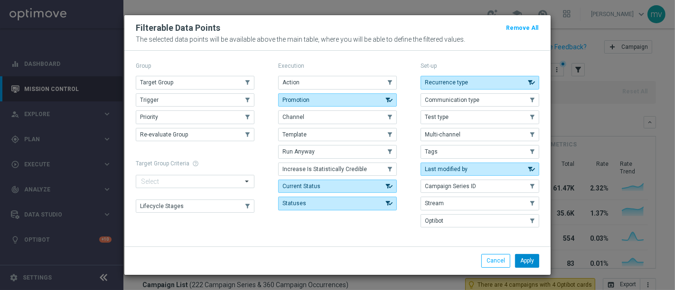
click at [529, 259] on button "Apply" at bounding box center [527, 260] width 24 height 13
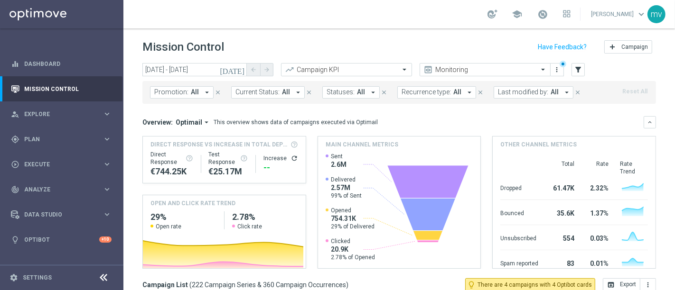
click at [241, 70] on icon "[DATE]" at bounding box center [233, 69] width 26 height 9
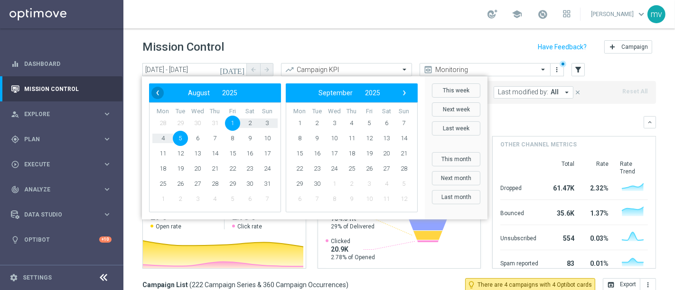
click at [155, 92] on span "‹" at bounding box center [157, 93] width 12 height 12
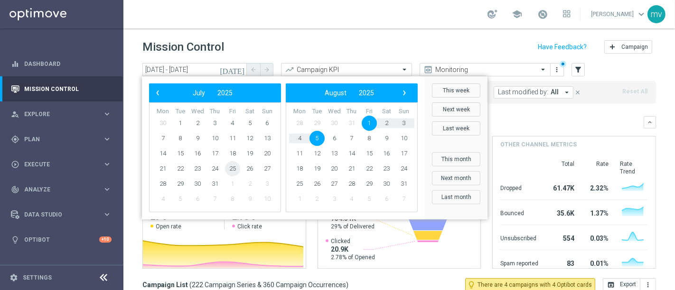
click at [228, 167] on span "25" at bounding box center [232, 168] width 15 height 15
click at [174, 182] on span "29" at bounding box center [180, 183] width 15 height 15
type input "25 Jul 2025 - 29 Jul 2025"
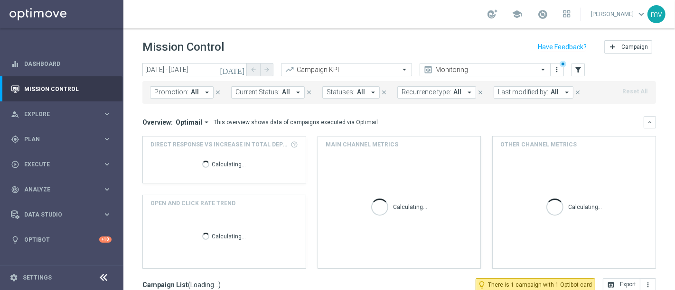
click at [204, 92] on icon "arrow_drop_down" at bounding box center [207, 92] width 9 height 9
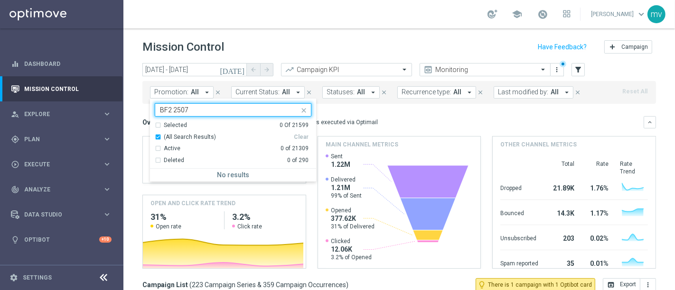
type input "BF2 2507"
click at [342, 110] on mini-dashboard "Overview: Optimail arrow_drop_down This overview shows data of campaigns execut…" at bounding box center [398, 191] width 513 height 175
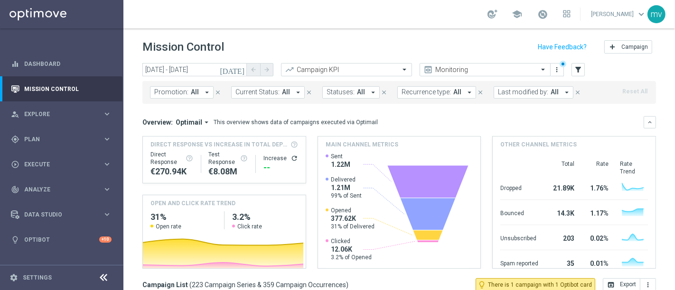
click at [203, 91] on icon "arrow_drop_down" at bounding box center [207, 92] width 9 height 9
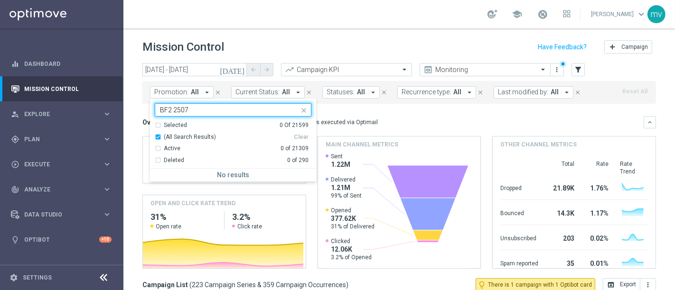
click at [174, 107] on input "BF2 2507" at bounding box center [229, 110] width 139 height 8
type input "BF22507"
click at [383, 111] on mini-dashboard "Overview: Optimail arrow_drop_down This overview shows data of campaigns execut…" at bounding box center [398, 191] width 513 height 175
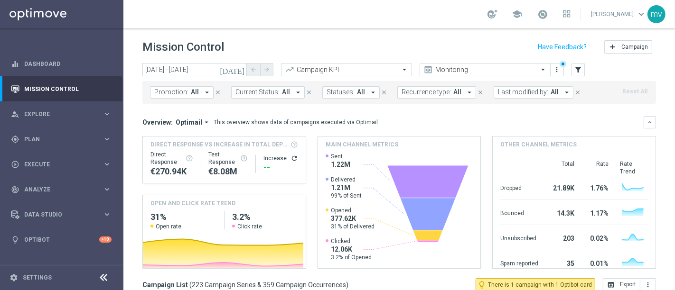
click at [238, 70] on icon "[DATE]" at bounding box center [233, 69] width 26 height 9
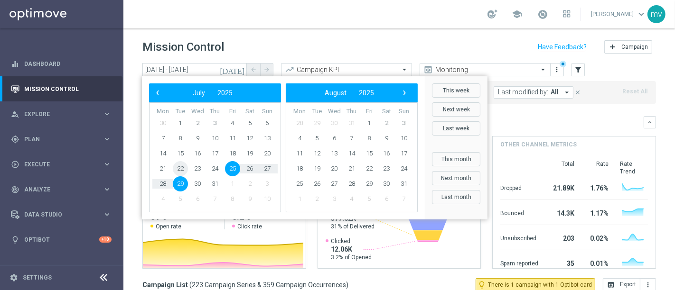
click at [175, 167] on span "22" at bounding box center [180, 168] width 15 height 15
click at [230, 167] on span "25" at bounding box center [232, 168] width 15 height 15
type input "22 Jul 2025 - 25 Jul 2025"
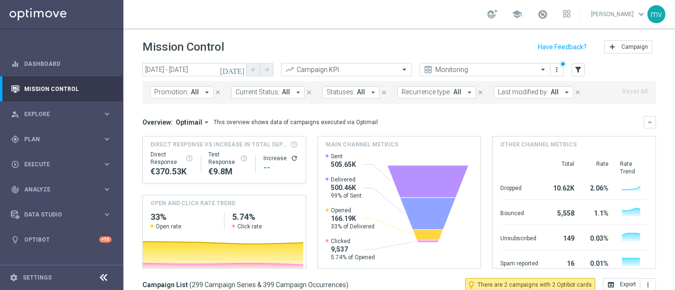
click at [204, 93] on icon "arrow_drop_down" at bounding box center [207, 92] width 9 height 9
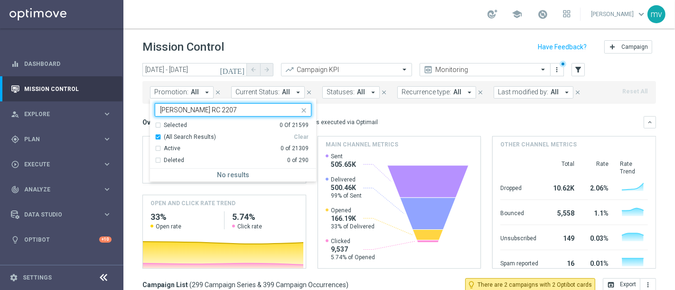
click at [158, 124] on div "Selected 0 Of 21599" at bounding box center [232, 125] width 154 height 8
click at [157, 137] on div "(All Search Results)" at bounding box center [224, 137] width 139 height 8
type input "BF ATTIVI RC 2207"
click at [156, 127] on div "Selected 0 Of 21599" at bounding box center [232, 125] width 154 height 8
click at [356, 114] on mini-dashboard "Overview: Optimail arrow_drop_down This overview shows data of campaigns execut…" at bounding box center [398, 191] width 513 height 175
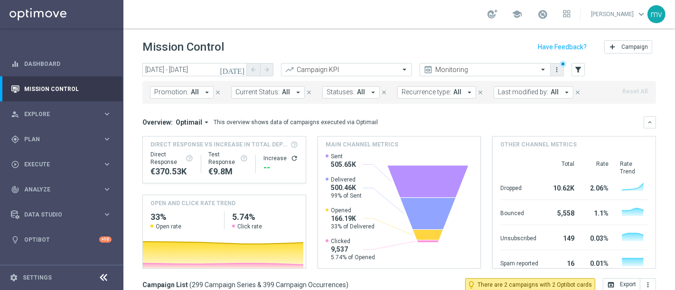
click at [558, 67] on icon "more_vert" at bounding box center [557, 70] width 8 height 8
click at [520, 111] on mini-dashboard "Overview: Optimail arrow_drop_down This overview shows data of campaigns execut…" at bounding box center [398, 191] width 513 height 175
click at [203, 93] on icon "arrow_drop_down" at bounding box center [207, 92] width 9 height 9
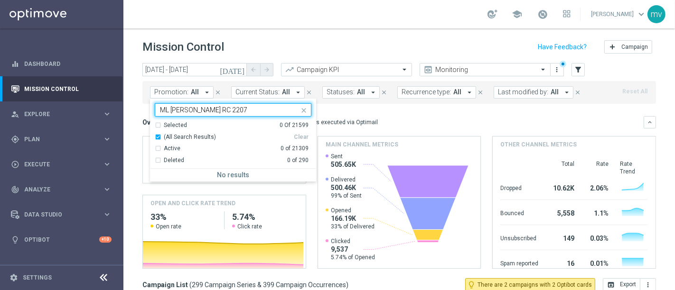
type input "ML BF ATTIVI RC 2207"
click at [339, 117] on div "Overview: Optimail arrow_drop_down This overview shows data of campaigns execut…" at bounding box center [398, 122] width 513 height 12
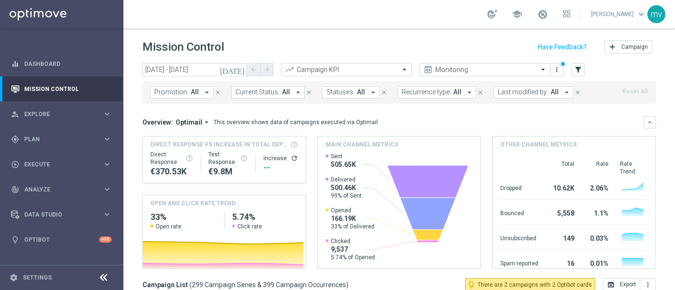
click at [242, 67] on icon "[DATE]" at bounding box center [233, 69] width 26 height 9
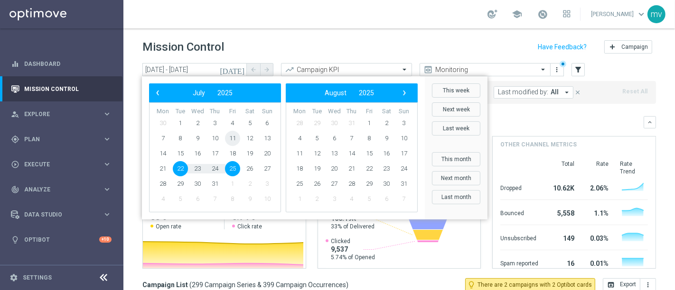
click at [228, 139] on span "11" at bounding box center [232, 138] width 15 height 15
click at [181, 149] on span "15" at bounding box center [180, 153] width 15 height 15
type input "11 Jul 2025 - 15 Jul 2025"
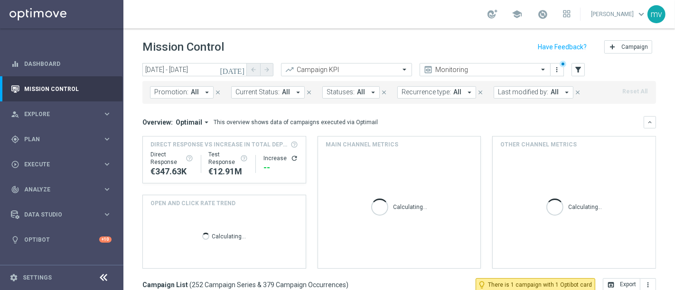
click at [206, 90] on icon "arrow_drop_down" at bounding box center [207, 92] width 9 height 9
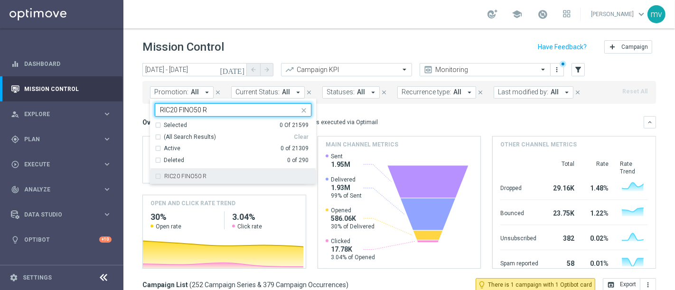
click at [160, 176] on div "RIC20 FINO50 R" at bounding box center [233, 176] width 157 height 15
type input "RIC20 FINO50 R"
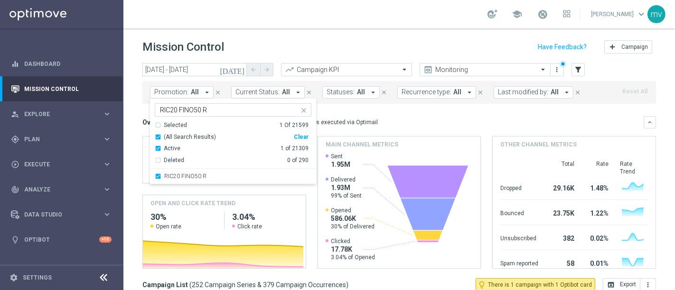
click at [431, 118] on div "Overview: Optimail arrow_drop_down This overview shows data of campaigns execut…" at bounding box center [392, 122] width 501 height 9
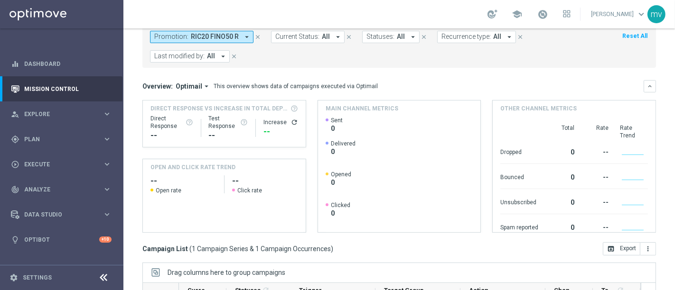
scroll to position [202, 0]
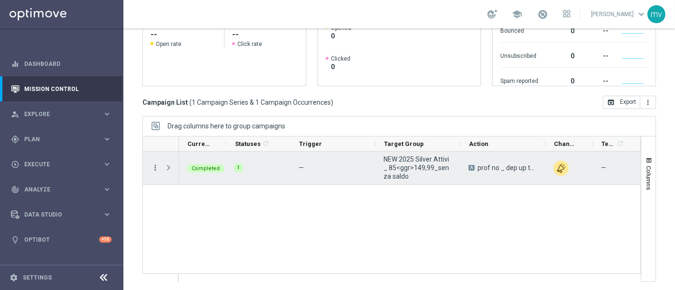
click at [154, 167] on icon "more_vert" at bounding box center [155, 168] width 9 height 9
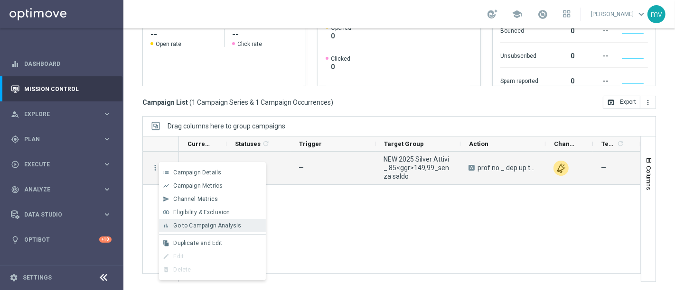
click at [191, 224] on span "Go to Campaign Analysis" at bounding box center [207, 225] width 68 height 7
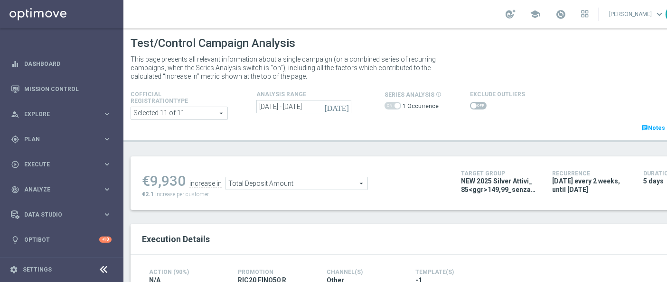
click at [477, 105] on span at bounding box center [478, 106] width 17 height 8
click at [477, 105] on input "checkbox" at bounding box center [478, 106] width 17 height 8
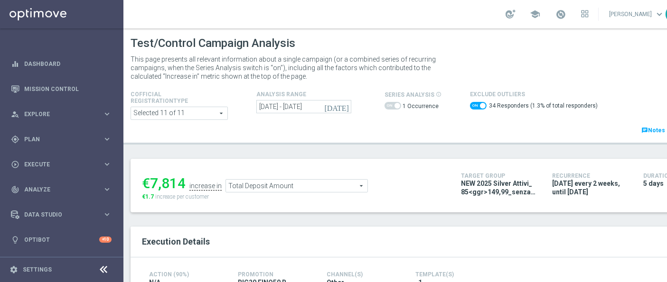
click at [296, 184] on span "Total Deposit Amount" at bounding box center [296, 186] width 141 height 12
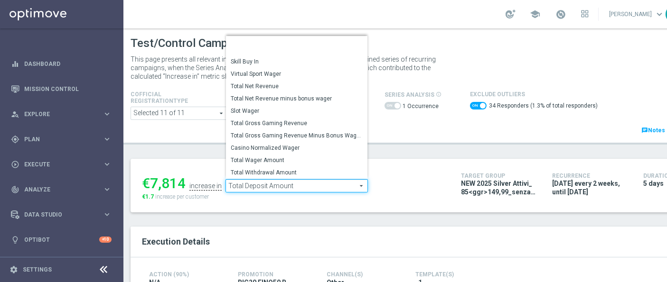
scroll to position [131, 0]
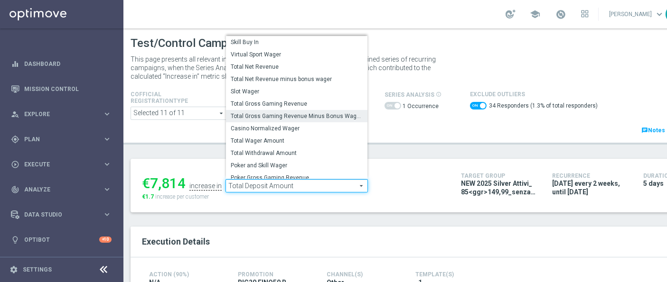
click at [283, 117] on span "Total Gross Gaming Revenue Minus Bonus Wagared" at bounding box center [297, 116] width 132 height 8
checkbox input "false"
type input "Total Gross Gaming Revenue Minus Bonus Wagared"
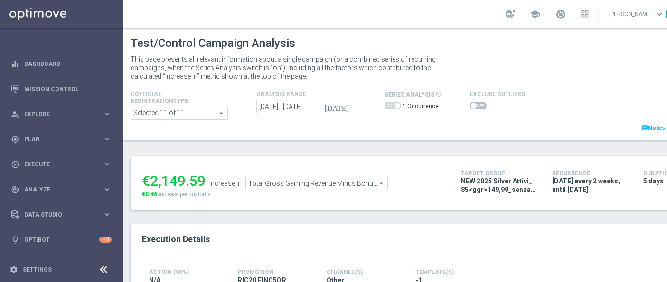
click at [475, 106] on span at bounding box center [478, 106] width 17 height 8
click at [475, 106] on input "checkbox" at bounding box center [478, 106] width 17 height 8
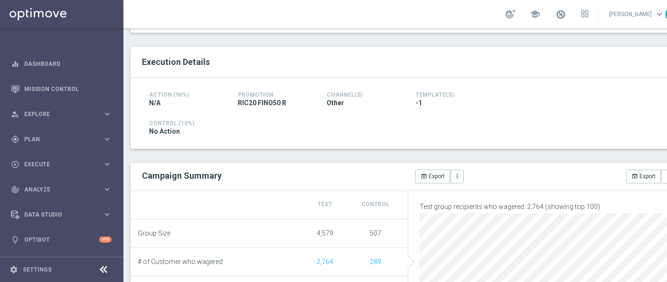
scroll to position [74, 0]
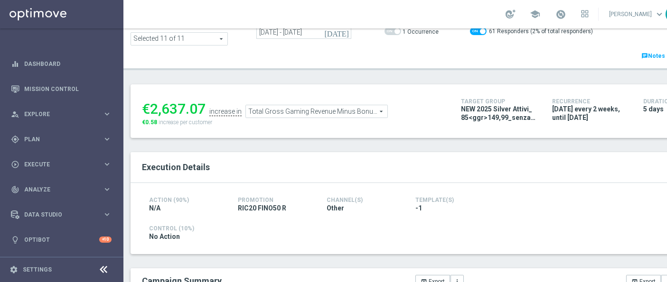
click at [280, 112] on span "Total Gross Gaming Revenue Minus Bonus Wagared" at bounding box center [316, 111] width 141 height 12
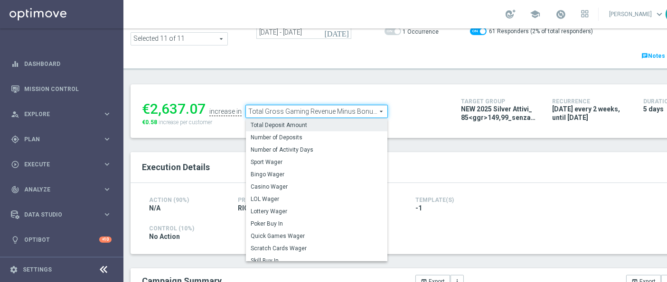
drag, startPoint x: 298, startPoint y: 126, endPoint x: 314, endPoint y: 132, distance: 16.7
click at [298, 126] on span "Total Deposit Amount" at bounding box center [316, 125] width 132 height 8
checkbox input "false"
type input "Total Deposit Amount"
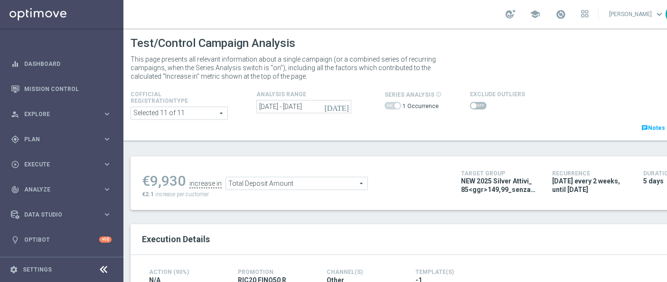
click at [475, 106] on span at bounding box center [478, 106] width 17 height 8
click at [475, 106] on input "checkbox" at bounding box center [478, 106] width 17 height 8
checkbox input "true"
click at [478, 107] on span at bounding box center [478, 106] width 17 height 8
click at [478, 107] on input "checkbox" at bounding box center [478, 106] width 17 height 8
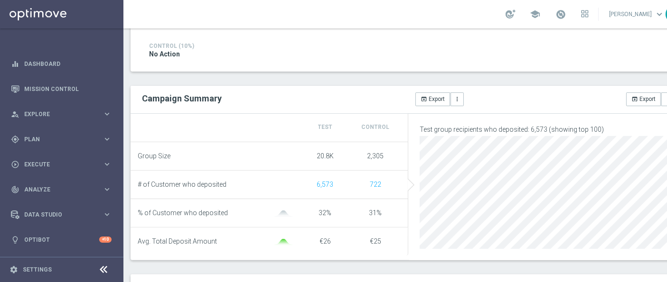
scroll to position [99, 0]
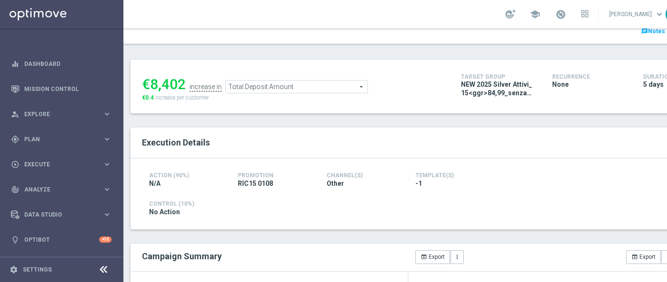
drag, startPoint x: 144, startPoint y: 97, endPoint x: 153, endPoint y: 97, distance: 8.5
click at [153, 97] on span "€0.4" at bounding box center [148, 97] width 12 height 7
copy span "0.4"
click at [144, 82] on div "€8,402" at bounding box center [164, 84] width 44 height 17
drag, startPoint x: 150, startPoint y: 82, endPoint x: 182, endPoint y: 82, distance: 31.8
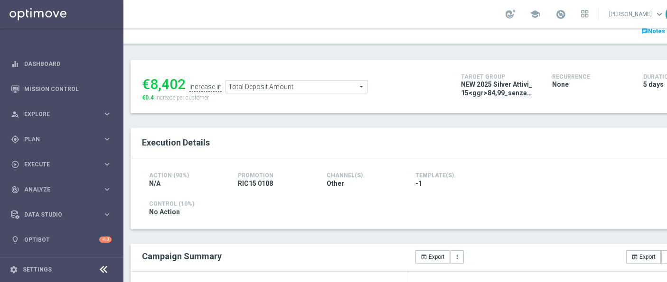
click at [182, 82] on div "€8,402" at bounding box center [164, 84] width 44 height 17
copy div "8,402"
click at [291, 88] on span "Total Deposit Amount" at bounding box center [296, 87] width 141 height 12
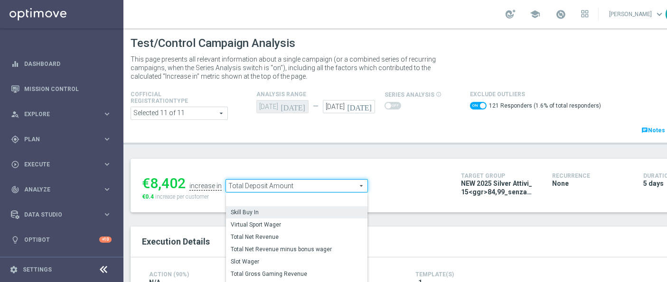
scroll to position [134, 0]
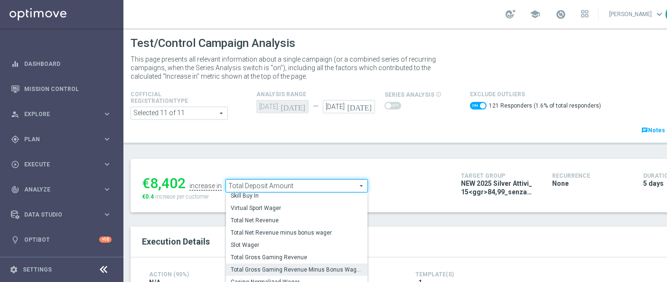
click at [313, 266] on span "Total Gross Gaming Revenue Minus Bonus Wagared" at bounding box center [297, 270] width 132 height 8
checkbox input "false"
type input "Total Gross Gaming Revenue Minus Bonus Wagared"
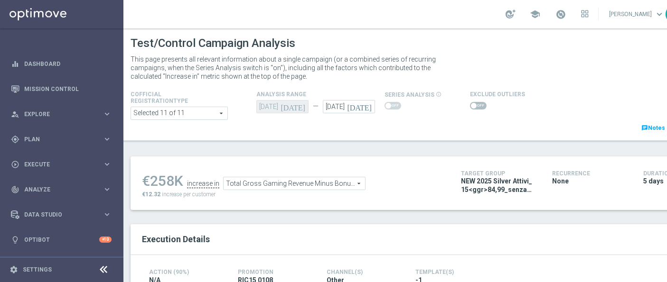
click at [477, 104] on span at bounding box center [478, 106] width 17 height 8
click at [477, 104] on input "checkbox" at bounding box center [478, 106] width 17 height 8
checkbox input "true"
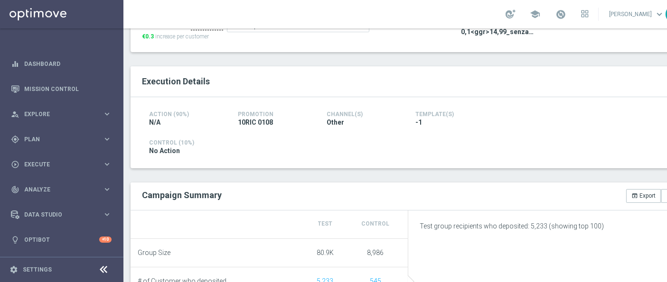
scroll to position [53, 0]
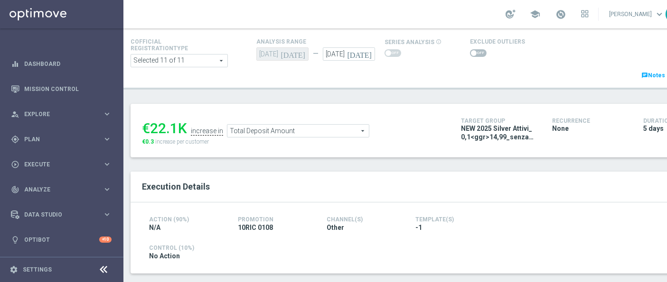
click at [474, 54] on span at bounding box center [478, 53] width 17 height 8
click at [474, 54] on input "checkbox" at bounding box center [478, 53] width 17 height 8
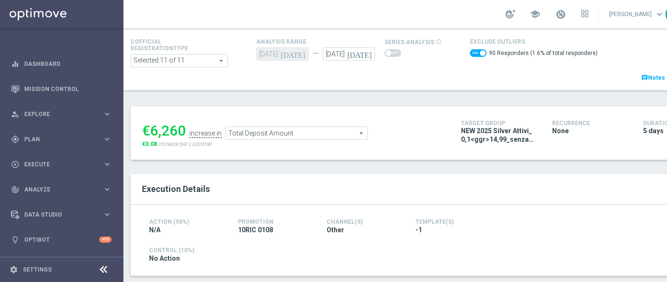
drag, startPoint x: 146, startPoint y: 141, endPoint x: 156, endPoint y: 143, distance: 9.6
click at [156, 143] on span "€0.08" at bounding box center [149, 144] width 15 height 7
copy span "0.08"
drag, startPoint x: 151, startPoint y: 130, endPoint x: 185, endPoint y: 131, distance: 33.2
click at [185, 131] on div "€6,260" at bounding box center [164, 130] width 44 height 17
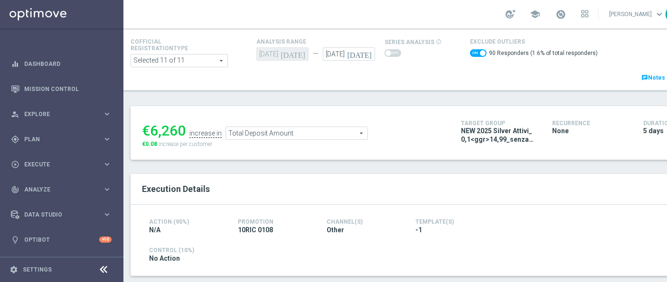
copy div "6,260"
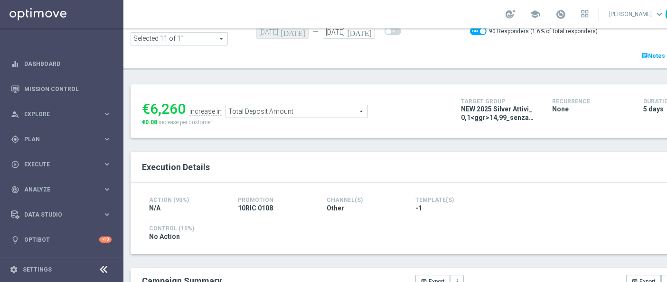
scroll to position [21, 0]
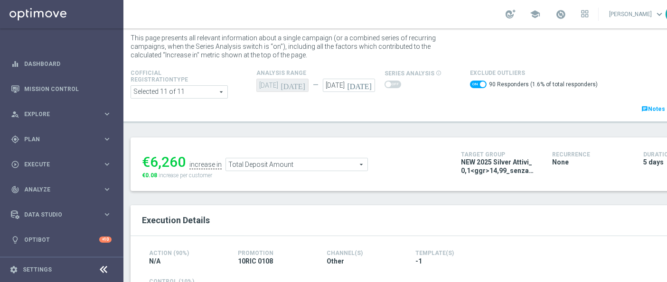
click at [267, 162] on span "Total Deposit Amount" at bounding box center [296, 164] width 141 height 12
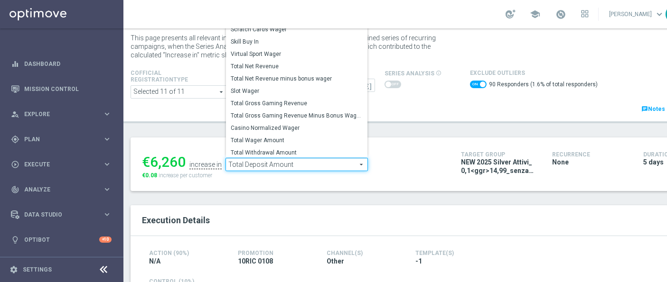
scroll to position [112, 0]
click at [304, 111] on span "Total Gross Gaming Revenue Minus Bonus Wagared" at bounding box center [297, 115] width 132 height 8
checkbox input "false"
type input "Total Gross Gaming Revenue Minus Bonus Wagared"
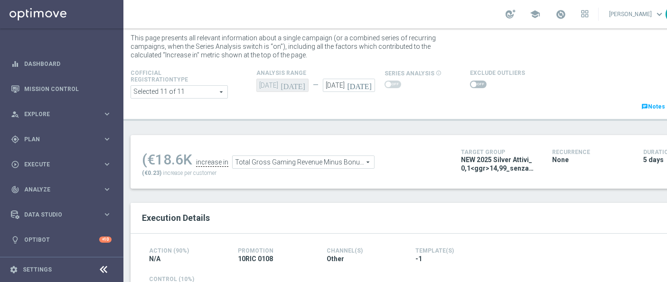
click at [471, 82] on span at bounding box center [474, 85] width 6 height 6
click at [470, 82] on input "checkbox" at bounding box center [478, 85] width 17 height 8
checkbox input "true"
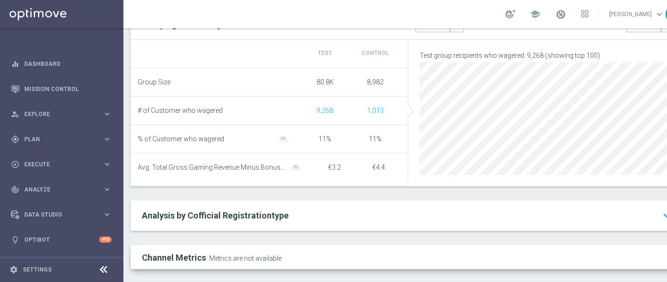
scroll to position [338, 0]
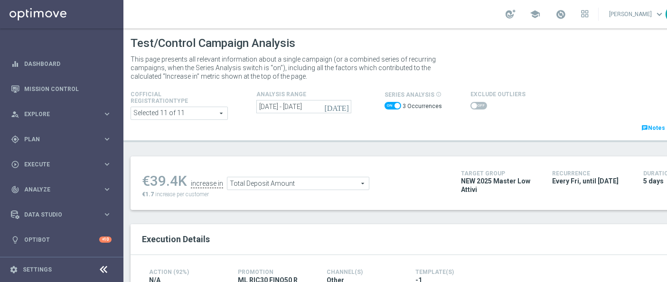
click at [476, 104] on span at bounding box center [478, 106] width 17 height 8
click at [476, 104] on input "checkbox" at bounding box center [478, 106] width 17 height 8
checkbox input "true"
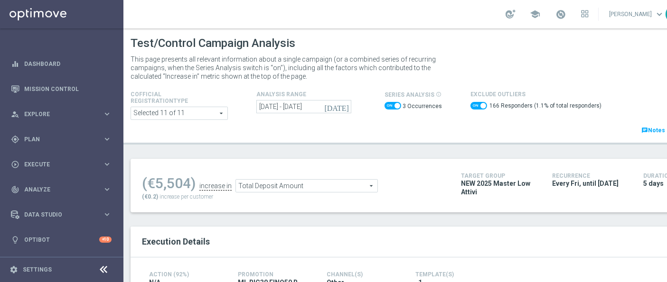
click at [392, 105] on span at bounding box center [392, 106] width 17 height 8
click at [392, 105] on input "checkbox" at bounding box center [392, 106] width 17 height 8
checkbox input "false"
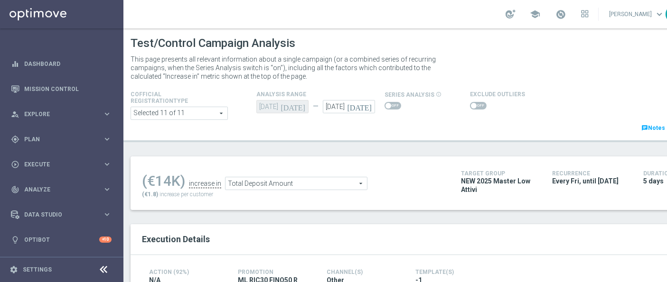
click at [474, 103] on span at bounding box center [478, 106] width 17 height 8
click at [474, 103] on input "checkbox" at bounding box center [478, 106] width 17 height 8
checkbox input "true"
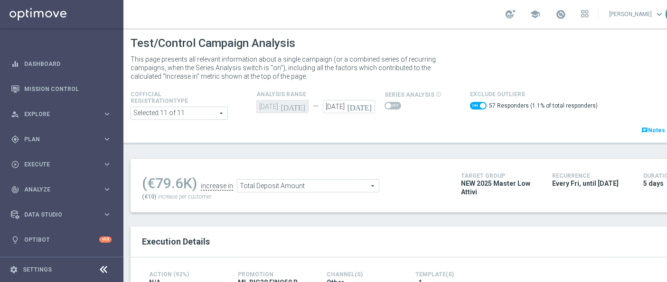
click at [482, 121] on div "Cofficial Registrationtype Selected 11 of 11 arrow_drop_down search Show Select…" at bounding box center [407, 112] width 569 height 47
click at [398, 109] on span at bounding box center [392, 106] width 17 height 8
click at [398, 109] on input "checkbox" at bounding box center [392, 106] width 17 height 8
checkbox input "true"
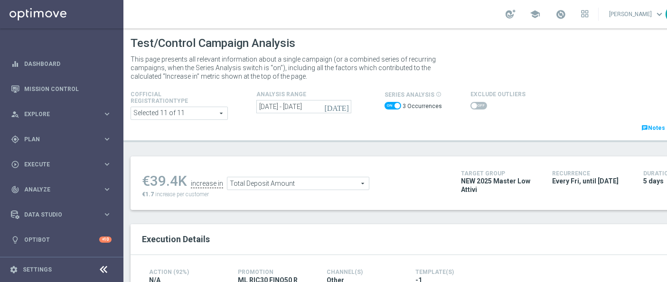
click at [475, 103] on span at bounding box center [478, 106] width 17 height 8
click at [475, 103] on input "checkbox" at bounding box center [478, 106] width 17 height 8
checkbox input "true"
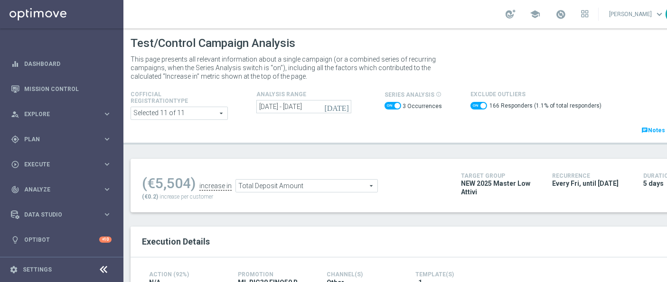
click at [392, 103] on span at bounding box center [392, 106] width 17 height 8
click at [392, 103] on input "checkbox" at bounding box center [392, 106] width 17 height 8
checkbox input "false"
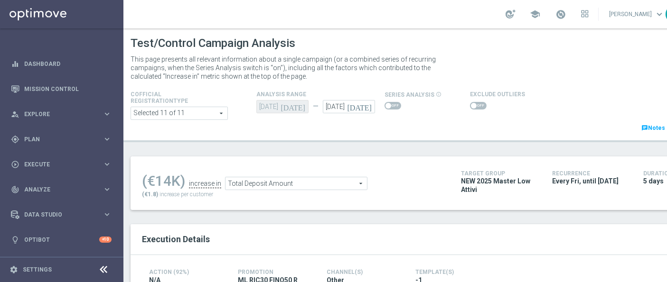
click at [394, 106] on span at bounding box center [392, 106] width 17 height 8
click at [394, 106] on input "checkbox" at bounding box center [392, 106] width 17 height 8
checkbox input "true"
click at [480, 106] on span at bounding box center [478, 106] width 17 height 8
click at [480, 106] on input "checkbox" at bounding box center [478, 106] width 17 height 8
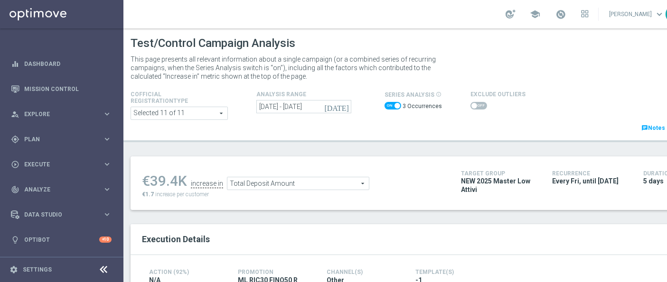
checkbox input "true"
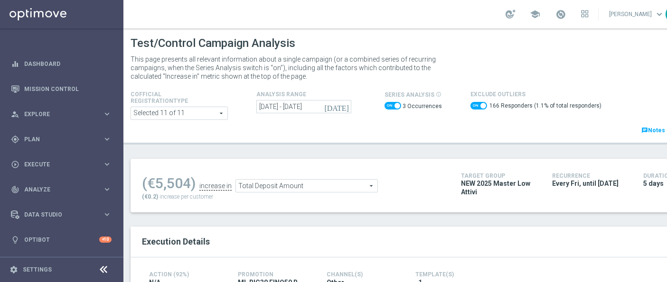
click at [393, 105] on span at bounding box center [392, 106] width 17 height 8
click at [393, 105] on input "checkbox" at bounding box center [392, 106] width 17 height 8
checkbox input "false"
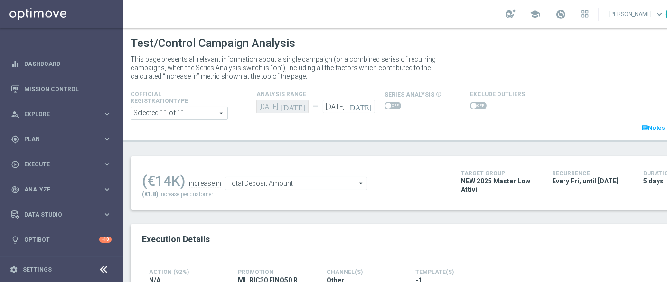
click at [480, 109] on switch at bounding box center [478, 106] width 17 height 8
click at [479, 106] on span at bounding box center [478, 106] width 17 height 8
click at [479, 106] on input "checkbox" at bounding box center [478, 106] width 17 height 8
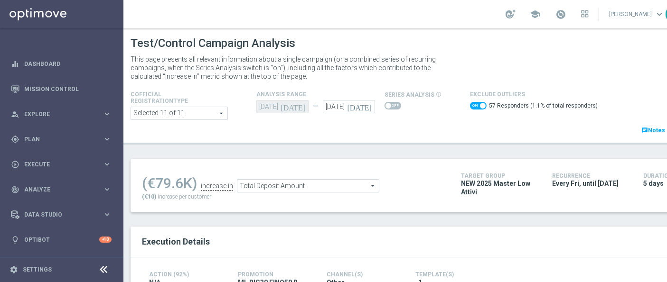
click at [340, 184] on span "Total Deposit Amount" at bounding box center [307, 186] width 141 height 12
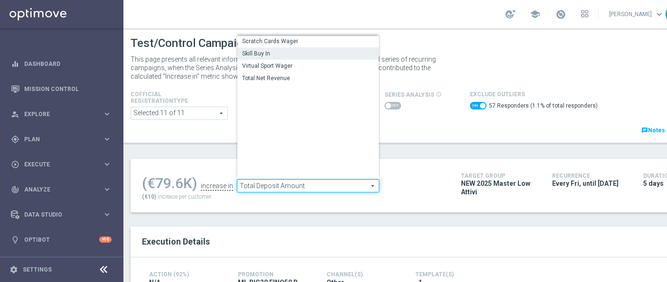
scroll to position [124, 0]
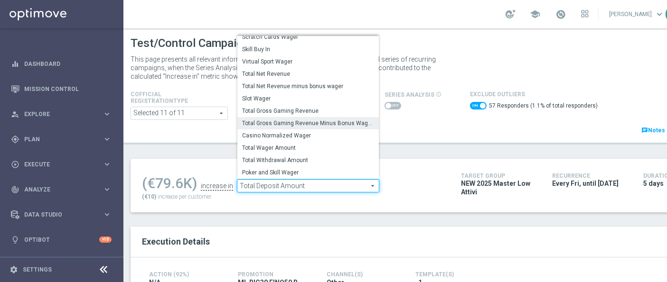
click at [311, 124] on span "Total Gross Gaming Revenue Minus Bonus Wagared" at bounding box center [308, 124] width 132 height 8
checkbox input "false"
type input "Total Gross Gaming Revenue Minus Bonus Wagared"
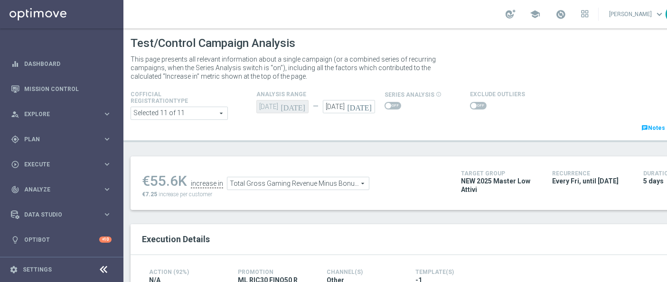
click at [476, 105] on span at bounding box center [478, 106] width 17 height 8
click at [476, 105] on input "checkbox" at bounding box center [478, 106] width 17 height 8
checkbox input "true"
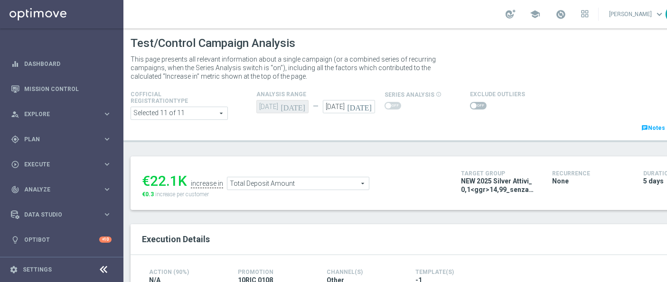
click at [479, 106] on span at bounding box center [478, 106] width 17 height 8
click at [479, 106] on input "checkbox" at bounding box center [478, 106] width 17 height 8
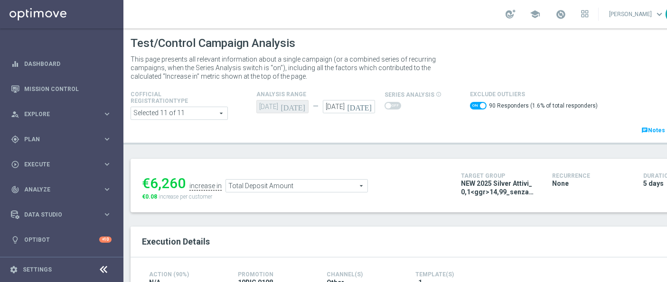
click at [264, 185] on span "Total Deposit Amount" at bounding box center [296, 186] width 141 height 12
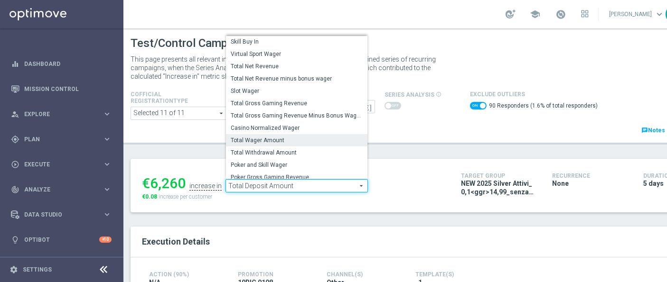
scroll to position [132, 0]
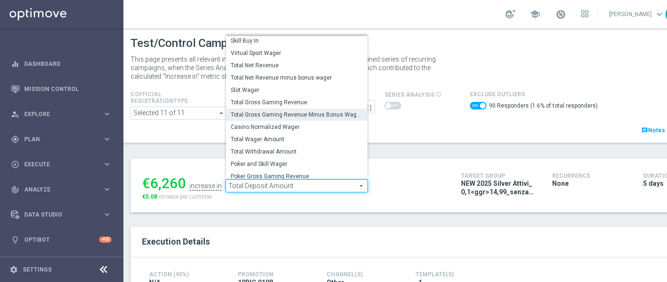
click at [291, 111] on span "Total Gross Gaming Revenue Minus Bonus Wagared" at bounding box center [297, 115] width 132 height 8
checkbox input "false"
type input "Total Gross Gaming Revenue Minus Bonus Wagared"
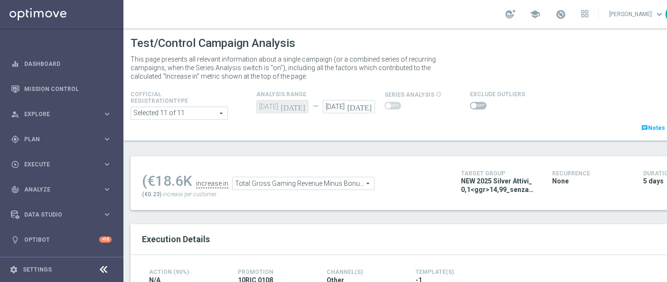
click at [477, 106] on span at bounding box center [478, 106] width 17 height 8
click at [477, 106] on input "checkbox" at bounding box center [478, 106] width 17 height 8
checkbox input "true"
click at [474, 105] on span at bounding box center [478, 106] width 17 height 8
click at [474, 105] on input "checkbox" at bounding box center [478, 106] width 17 height 8
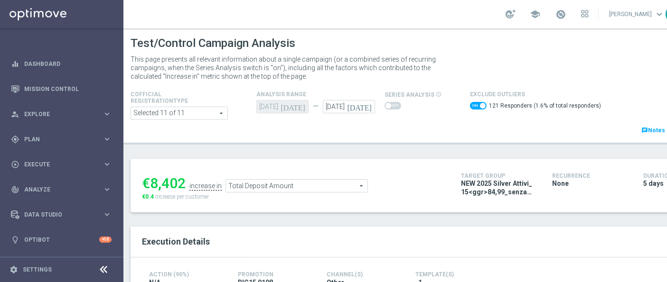
click at [297, 183] on span "Total Deposit Amount" at bounding box center [296, 186] width 141 height 12
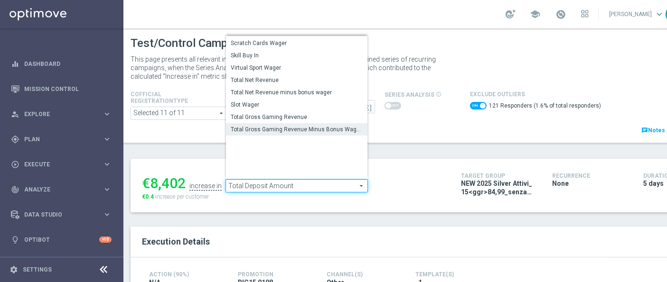
scroll to position [131, 0]
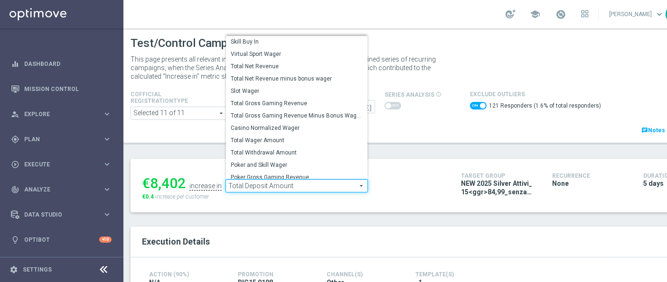
drag, startPoint x: 281, startPoint y: 115, endPoint x: 467, endPoint y: 139, distance: 187.9
click at [280, 115] on span "Total Gross Gaming Revenue Minus Bonus Wagared" at bounding box center [297, 116] width 132 height 8
checkbox input "false"
type input "Total Gross Gaming Revenue Minus Bonus Wagared"
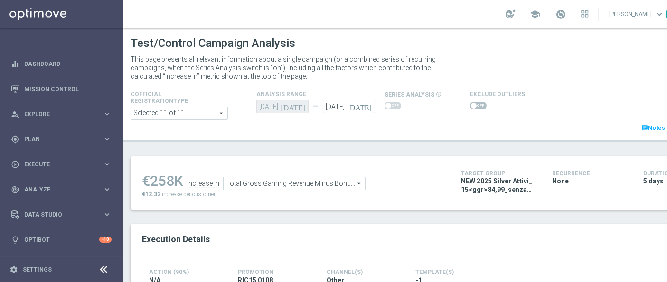
click at [476, 105] on span at bounding box center [478, 106] width 17 height 8
click at [476, 105] on input "checkbox" at bounding box center [478, 106] width 17 height 8
checkbox input "true"
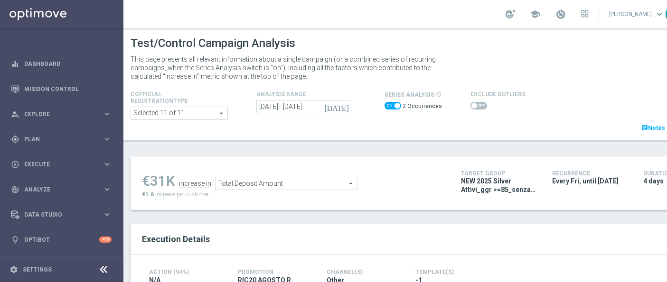
click at [395, 107] on span at bounding box center [397, 106] width 6 height 6
click at [395, 107] on input "checkbox" at bounding box center [392, 106] width 17 height 8
checkbox input "false"
click at [479, 107] on span at bounding box center [478, 106] width 17 height 8
click at [479, 107] on input "checkbox" at bounding box center [478, 106] width 17 height 8
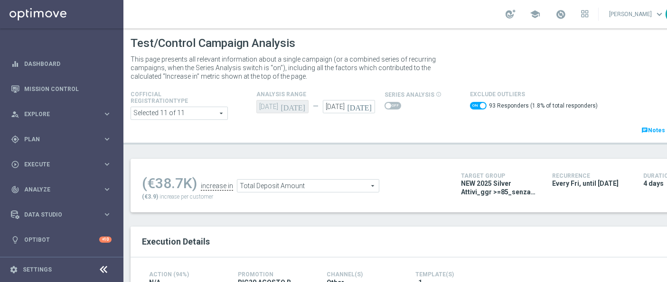
click at [266, 184] on span "Total Deposit Amount" at bounding box center [307, 186] width 141 height 12
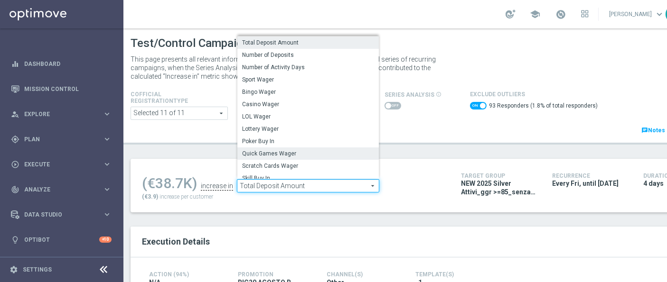
scroll to position [101, 0]
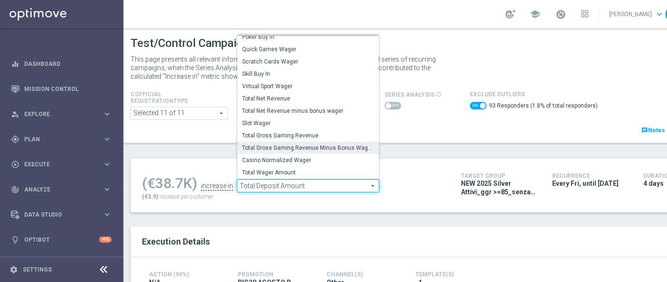
click at [295, 149] on span "Total Gross Gaming Revenue Minus Bonus Wagared" at bounding box center [308, 148] width 132 height 8
checkbox input "false"
type input "Total Gross Gaming Revenue Minus Bonus Wagared"
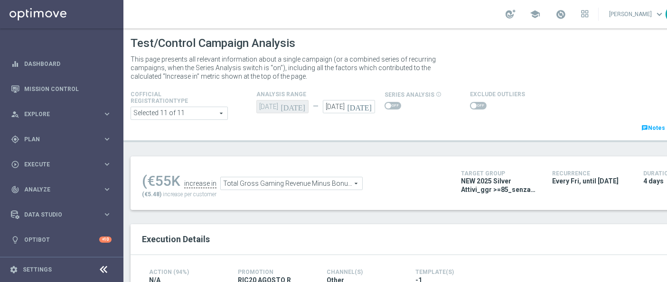
click at [474, 105] on span at bounding box center [478, 106] width 17 height 8
click at [474, 105] on input "checkbox" at bounding box center [478, 106] width 17 height 8
checkbox input "true"
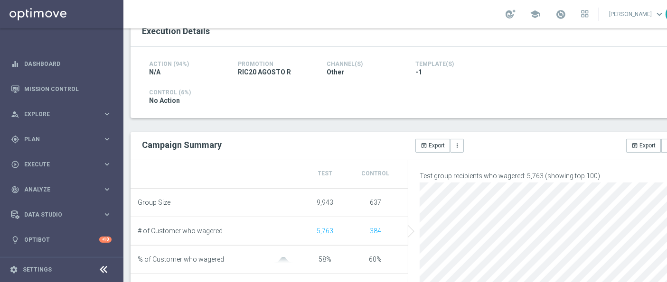
scroll to position [316, 0]
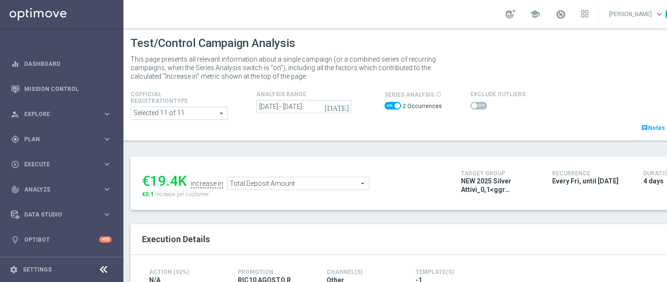
drag, startPoint x: 389, startPoint y: 104, endPoint x: 464, endPoint y: 107, distance: 76.0
click at [388, 104] on span at bounding box center [392, 106] width 17 height 8
click at [388, 104] on input "checkbox" at bounding box center [392, 106] width 17 height 8
checkbox input "false"
click at [473, 107] on span at bounding box center [478, 106] width 17 height 8
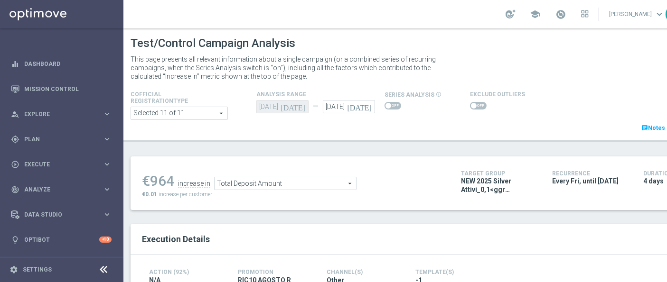
click at [473, 107] on input "checkbox" at bounding box center [478, 106] width 17 height 8
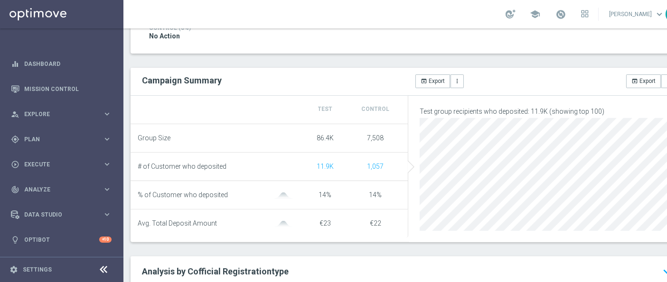
scroll to position [117, 0]
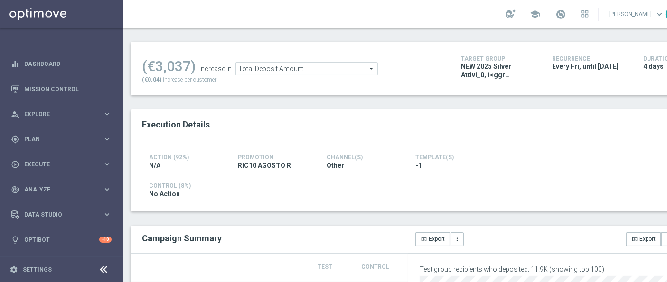
click at [295, 67] on span "Total Deposit Amount" at bounding box center [306, 69] width 141 height 12
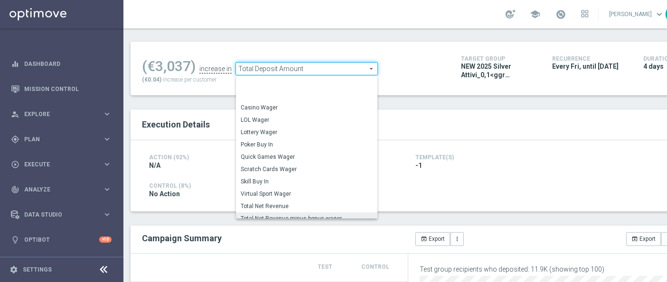
scroll to position [101, 0]
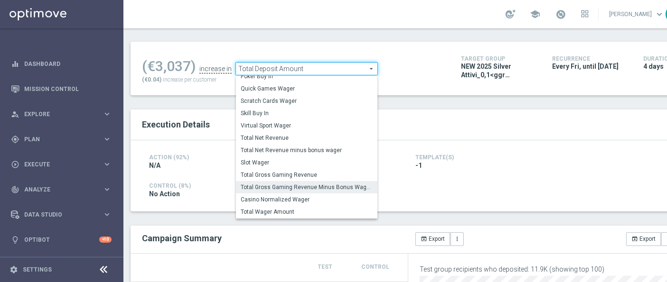
click at [297, 185] on span "Total Gross Gaming Revenue Minus Bonus Wagared" at bounding box center [307, 188] width 132 height 8
checkbox input "false"
type input "Total Gross Gaming Revenue Minus Bonus Wagared"
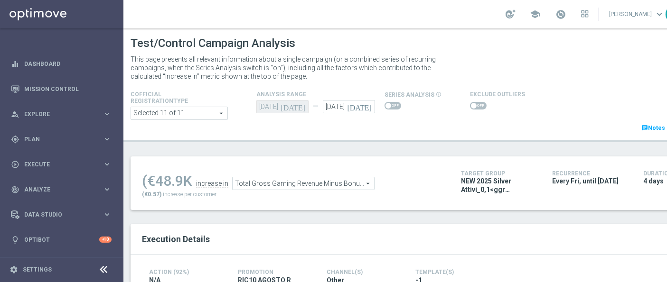
click at [475, 105] on span at bounding box center [478, 106] width 17 height 8
click at [475, 105] on input "checkbox" at bounding box center [478, 106] width 17 height 8
checkbox input "true"
